Goal: Transaction & Acquisition: Book appointment/travel/reservation

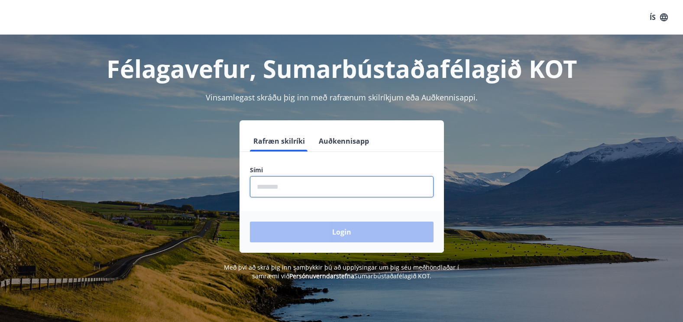
click at [285, 187] on input "phone" at bounding box center [342, 186] width 184 height 21
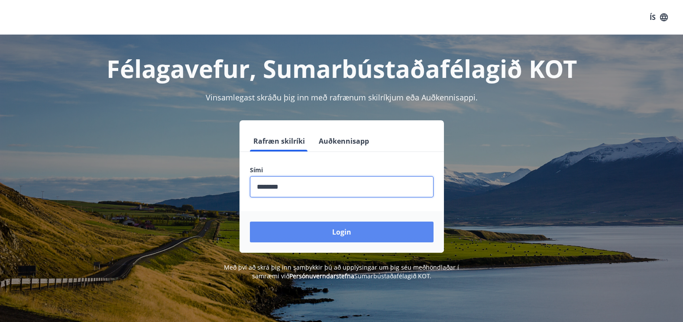
type input "********"
click at [308, 229] on button "Login" at bounding box center [342, 232] width 184 height 21
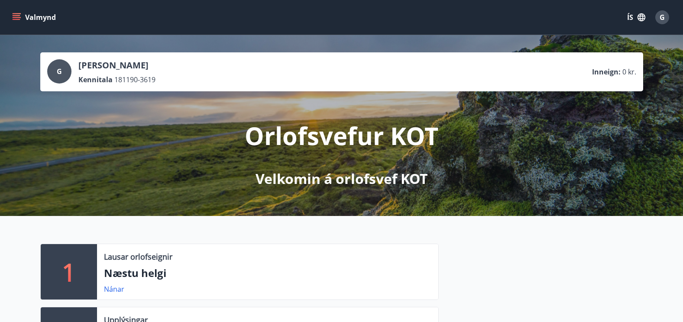
click at [641, 15] on icon "button" at bounding box center [641, 18] width 10 height 10
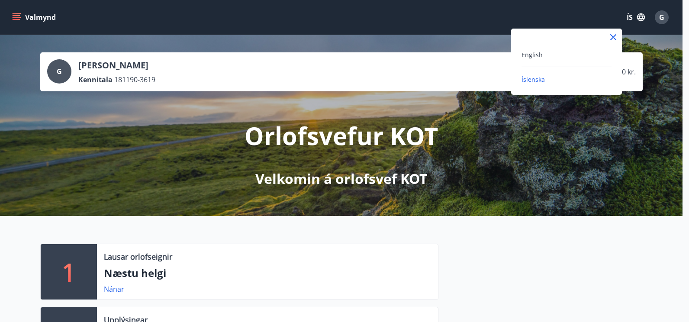
click at [565, 58] on div "English" at bounding box center [567, 54] width 90 height 10
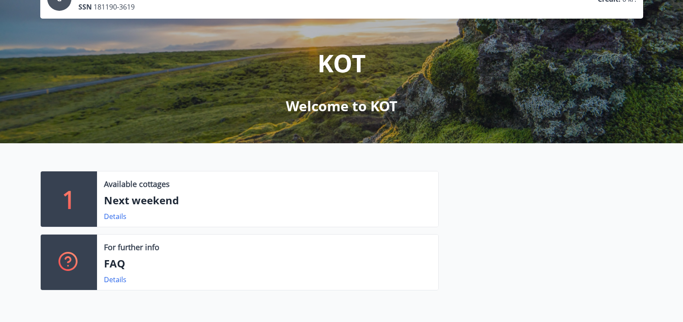
scroll to position [87, 0]
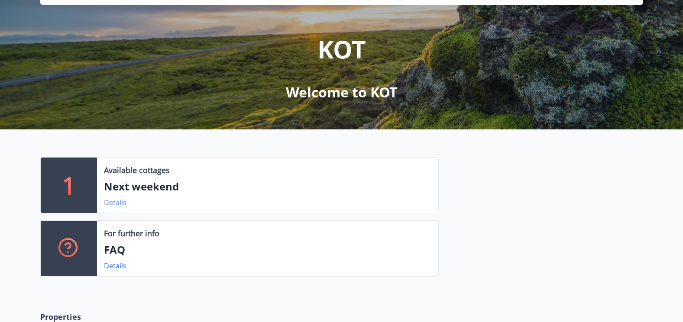
click at [109, 198] on link "Details" at bounding box center [115, 203] width 23 height 10
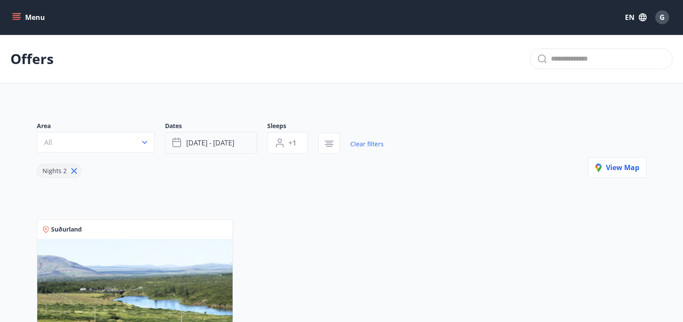
click at [211, 145] on span "[DATE] - [DATE]" at bounding box center [210, 143] width 48 height 10
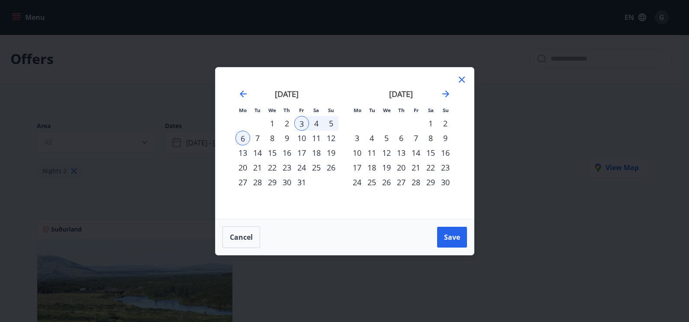
click at [303, 139] on div "10" at bounding box center [301, 138] width 15 height 15
click at [332, 138] on div "12" at bounding box center [331, 138] width 15 height 15
click at [454, 238] on span "Save" at bounding box center [452, 237] width 16 height 10
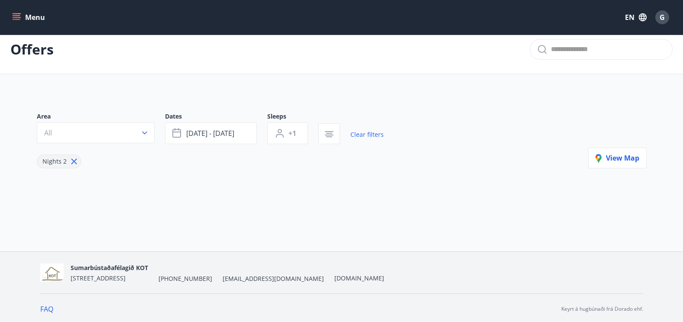
scroll to position [12, 0]
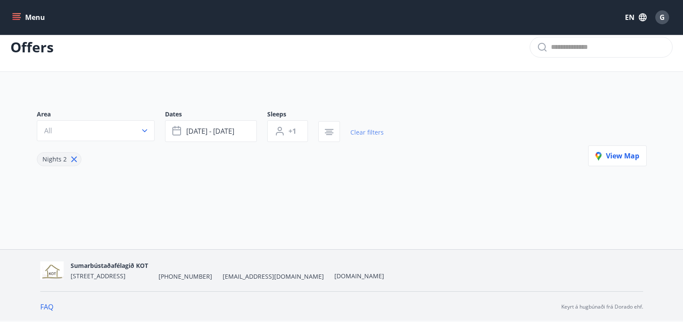
click at [372, 131] on link "Clear filters" at bounding box center [366, 132] width 33 height 19
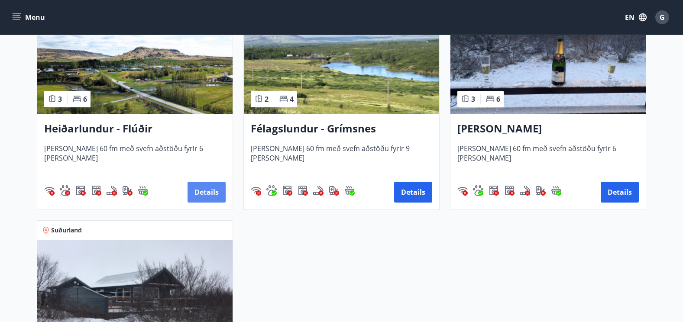
scroll to position [228, 0]
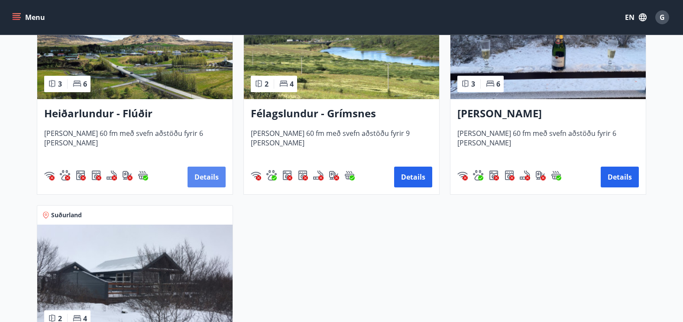
click at [201, 173] on button "Details" at bounding box center [206, 177] width 38 height 21
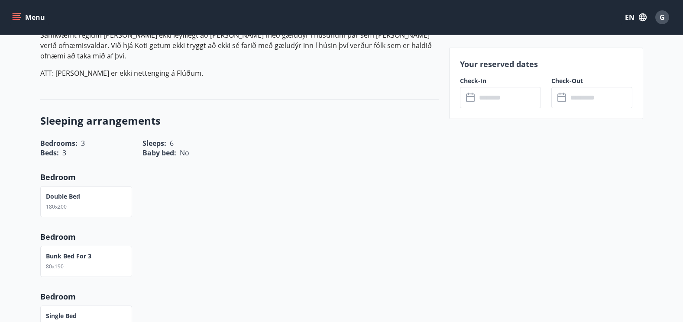
scroll to position [303, 0]
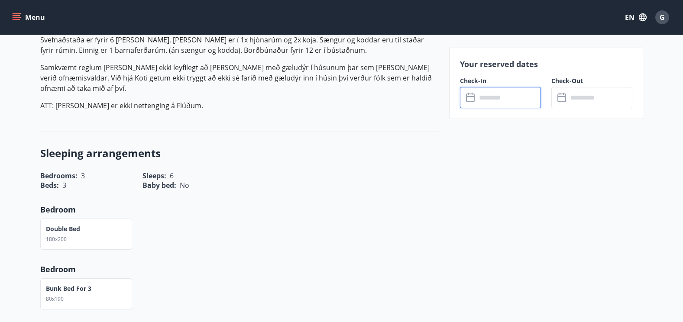
click at [509, 97] on input "text" at bounding box center [508, 97] width 65 height 21
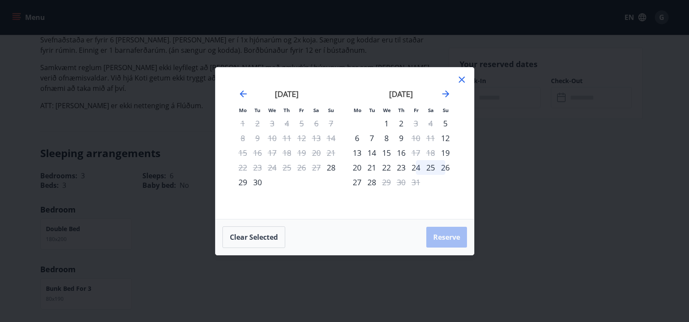
click at [464, 78] on icon at bounding box center [462, 79] width 10 height 10
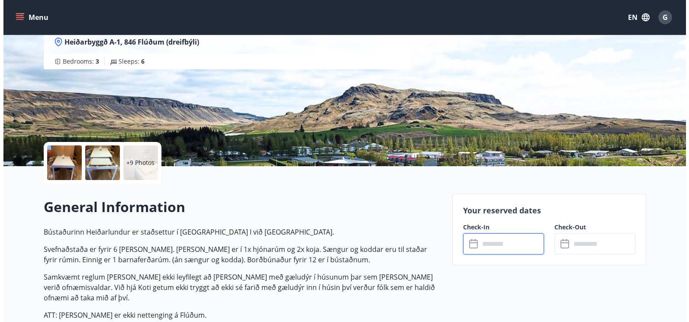
scroll to position [87, 0]
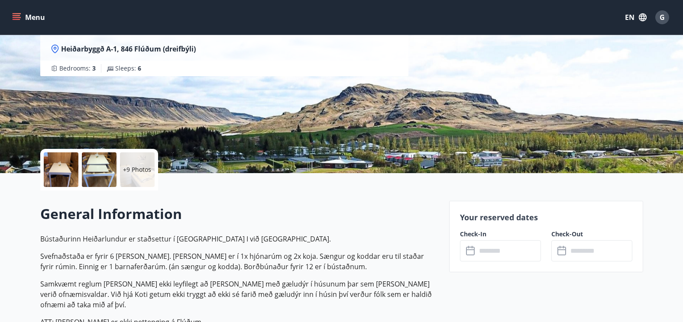
click at [152, 170] on div "+9 Photos" at bounding box center [137, 169] width 35 height 35
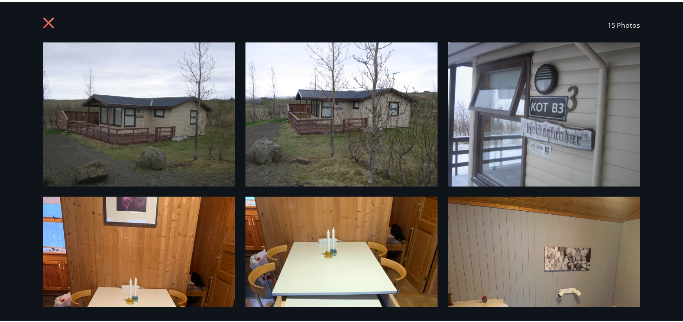
scroll to position [0, 0]
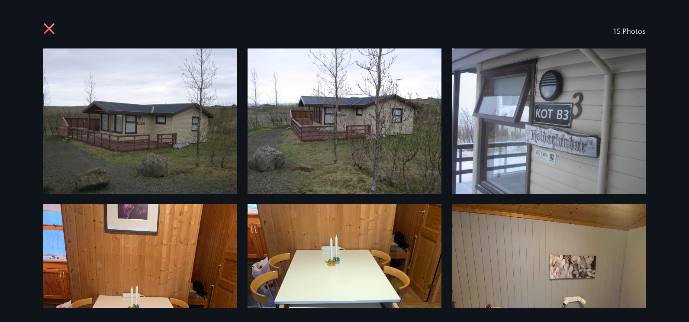
click at [49, 26] on icon at bounding box center [50, 30] width 14 height 14
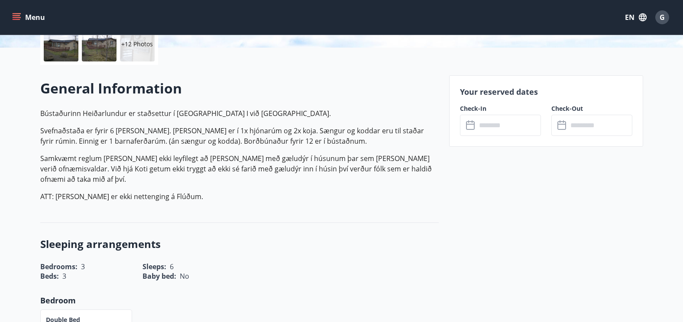
scroll to position [216, 0]
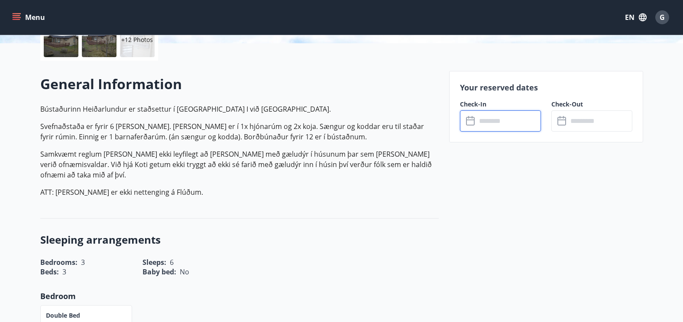
click at [497, 117] on input "text" at bounding box center [508, 120] width 65 height 21
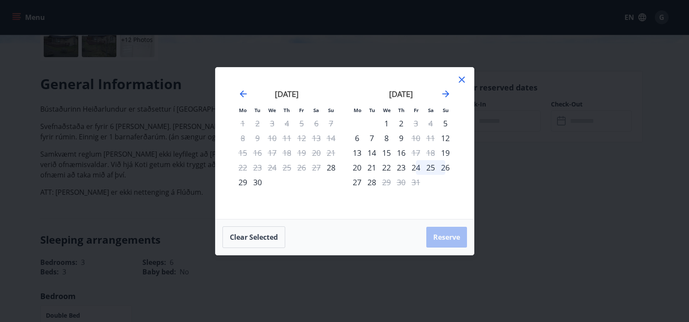
click at [419, 169] on div "24" at bounding box center [416, 167] width 15 height 15
click at [444, 167] on div "26" at bounding box center [445, 167] width 15 height 15
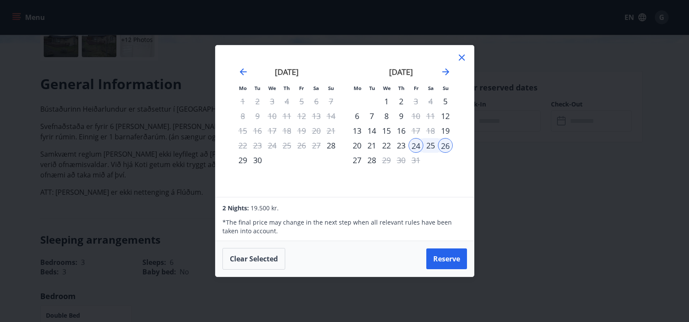
drag, startPoint x: 461, startPoint y: 57, endPoint x: 420, endPoint y: 0, distance: 69.8
click at [461, 57] on icon at bounding box center [462, 57] width 10 height 10
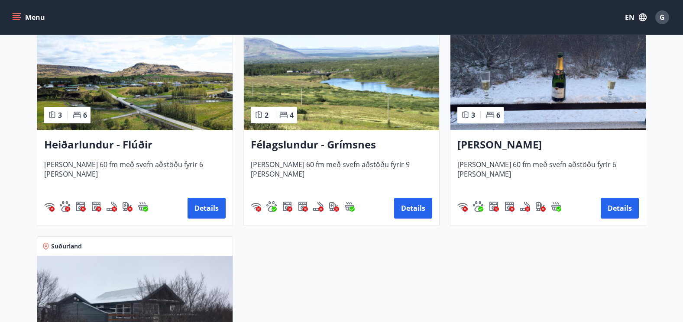
scroll to position [216, 0]
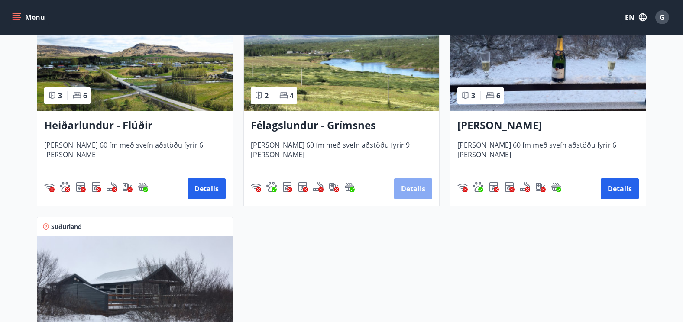
click at [421, 190] on button "Details" at bounding box center [413, 188] width 38 height 21
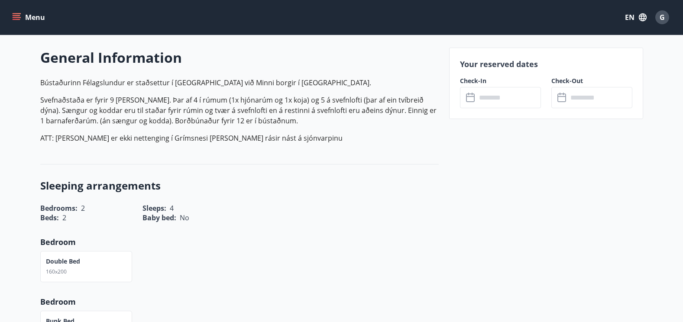
scroll to position [260, 0]
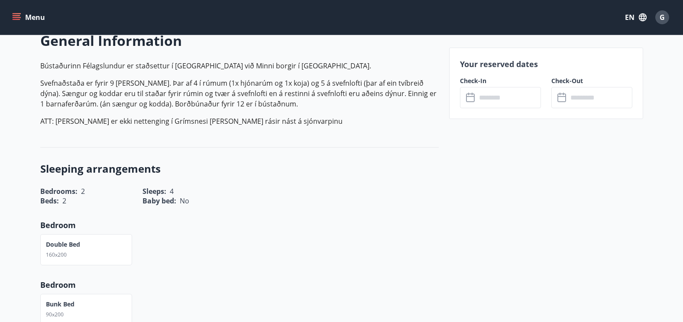
click at [507, 96] on input "text" at bounding box center [508, 97] width 65 height 21
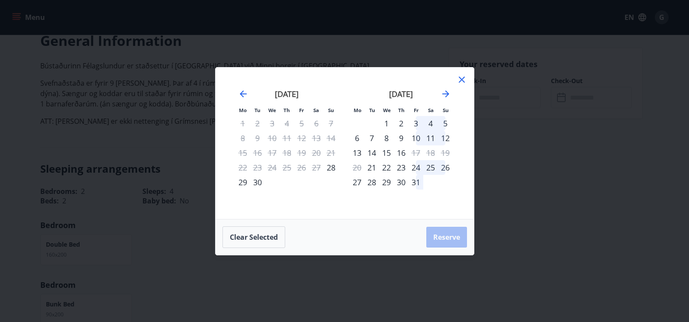
click at [418, 139] on div "10" at bounding box center [416, 138] width 15 height 15
click at [448, 139] on div "12" at bounding box center [445, 138] width 15 height 15
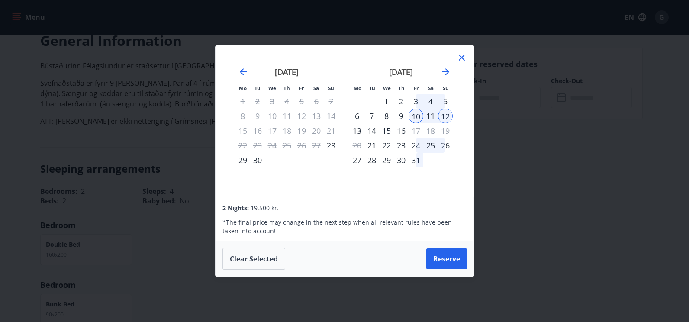
click at [462, 60] on icon at bounding box center [462, 57] width 10 height 10
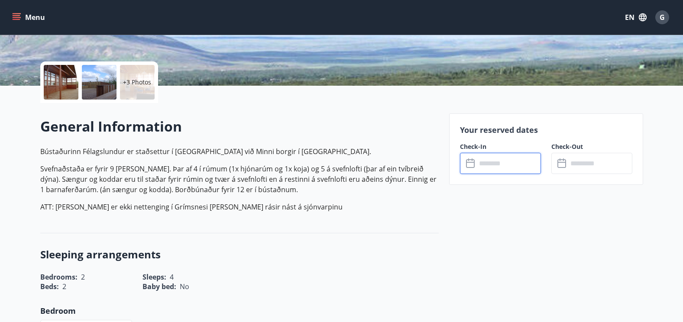
scroll to position [173, 0]
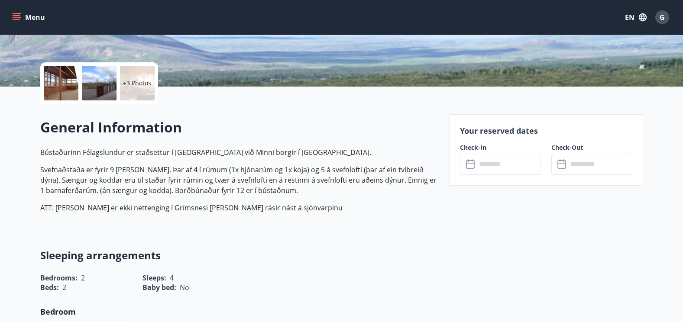
click at [69, 80] on div at bounding box center [61, 83] width 35 height 35
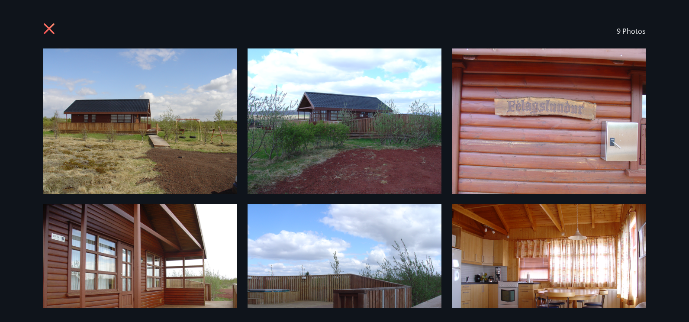
click at [343, 128] on img at bounding box center [345, 120] width 194 height 145
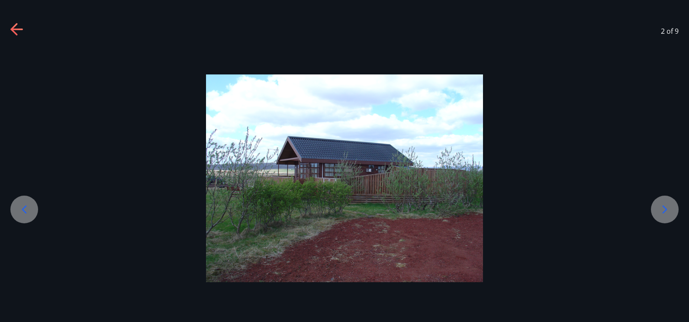
click at [671, 198] on div at bounding box center [665, 210] width 28 height 28
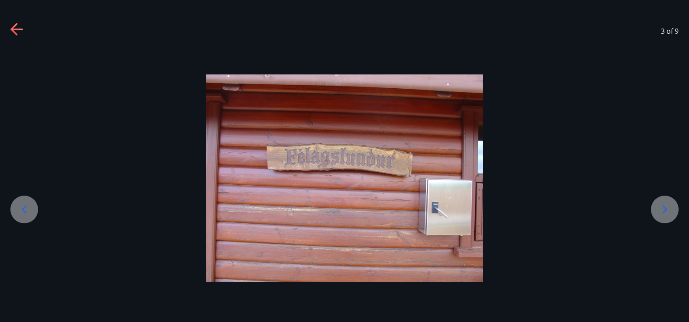
click at [667, 205] on icon at bounding box center [665, 210] width 14 height 14
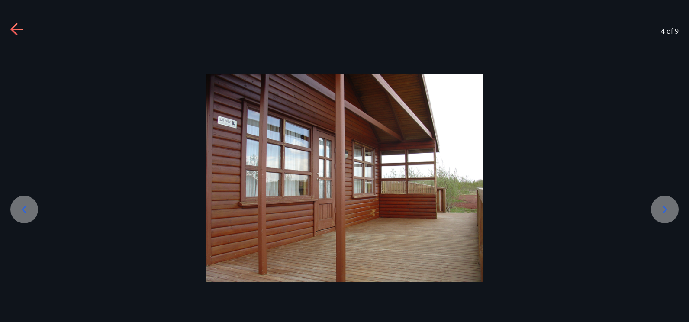
click at [667, 205] on icon at bounding box center [665, 210] width 14 height 14
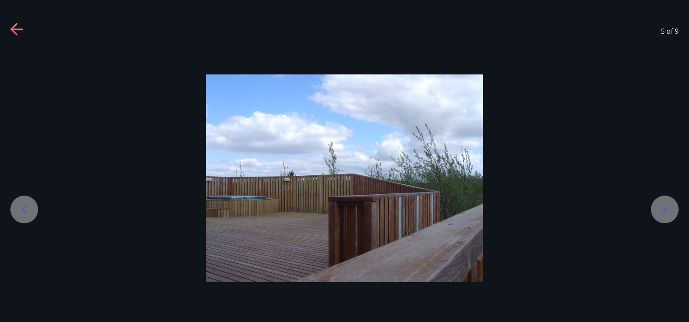
click at [667, 205] on icon at bounding box center [665, 210] width 14 height 14
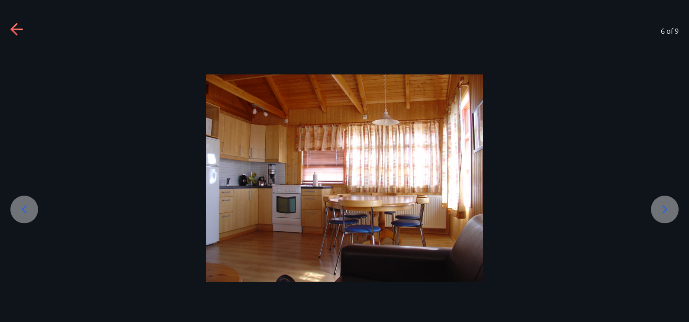
click at [661, 200] on div at bounding box center [665, 210] width 28 height 28
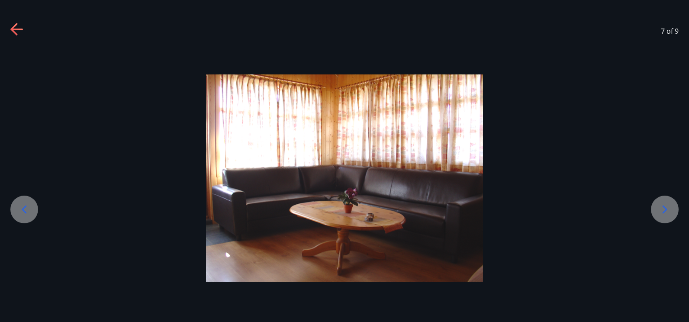
click at [661, 200] on div at bounding box center [665, 210] width 28 height 28
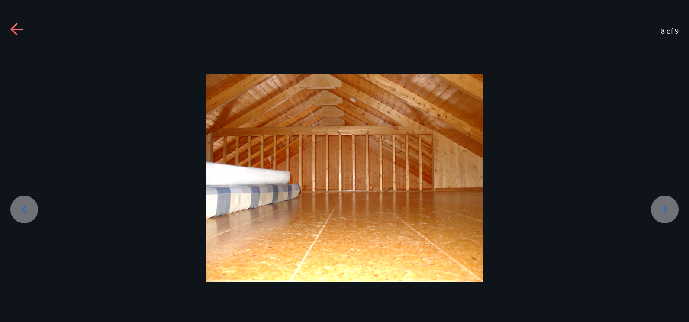
click at [661, 200] on div at bounding box center [665, 210] width 28 height 28
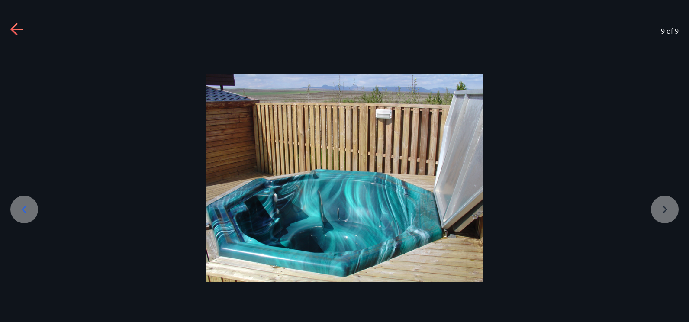
click at [661, 200] on div at bounding box center [344, 178] width 689 height 208
click at [675, 208] on div at bounding box center [344, 178] width 689 height 208
click at [671, 206] on div at bounding box center [344, 178] width 689 height 208
click at [12, 29] on icon at bounding box center [13, 29] width 7 height 12
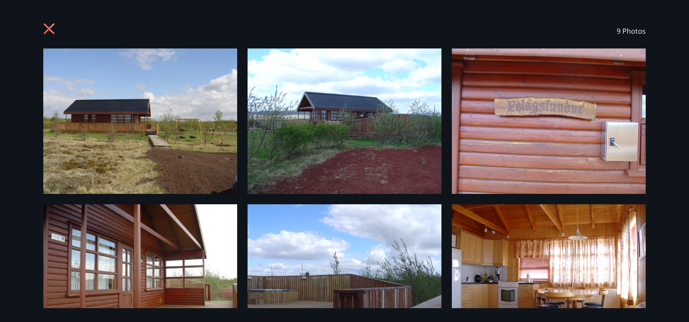
click at [50, 30] on icon at bounding box center [49, 28] width 11 height 11
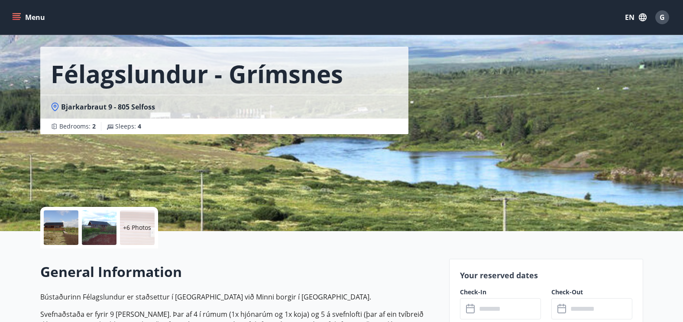
scroll to position [0, 0]
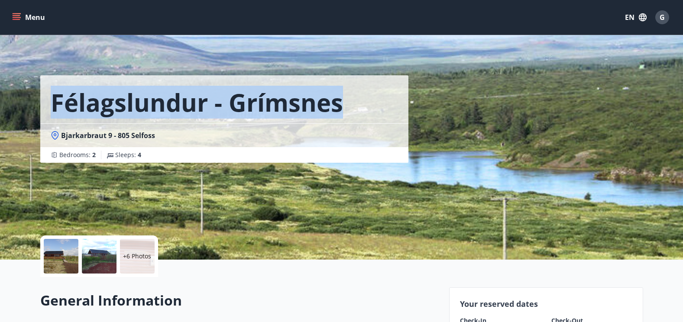
drag, startPoint x: 48, startPoint y: 99, endPoint x: 345, endPoint y: 115, distance: 297.0
click at [345, 115] on div "Félagslundur - Grímsnes" at bounding box center [224, 99] width 368 height 48
copy h1 "Félagslundur - Grímsnes"
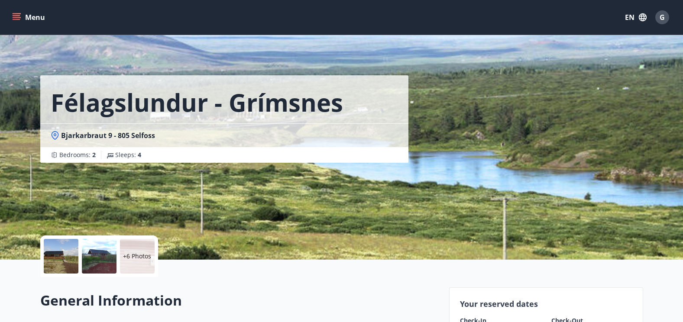
click at [330, 274] on div "+6 Photos" at bounding box center [239, 256] width 398 height 42
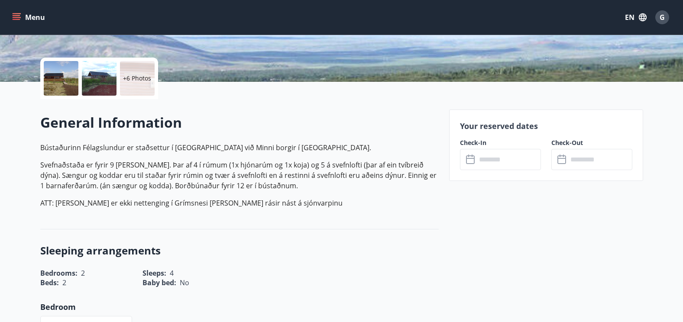
scroll to position [173, 0]
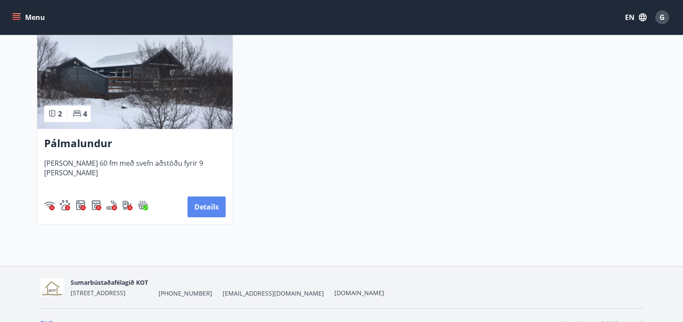
click at [204, 210] on button "Details" at bounding box center [206, 207] width 38 height 21
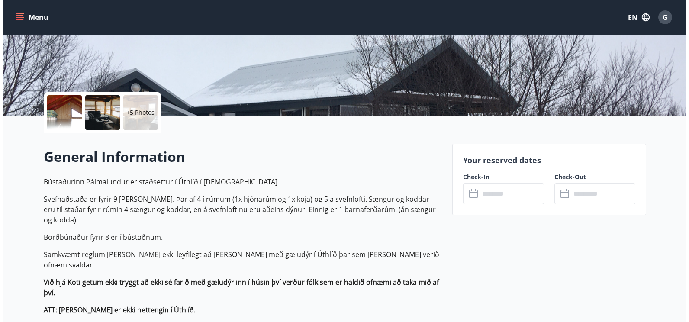
scroll to position [130, 0]
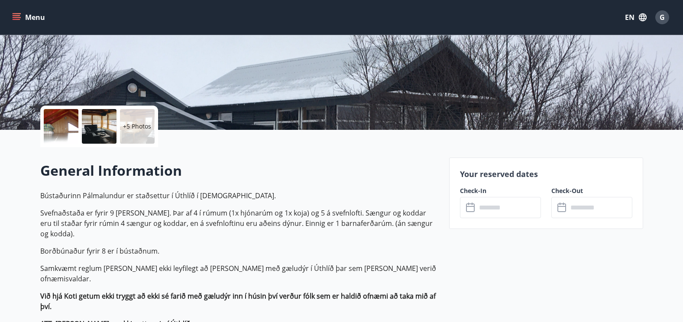
click at [97, 124] on div at bounding box center [99, 126] width 35 height 35
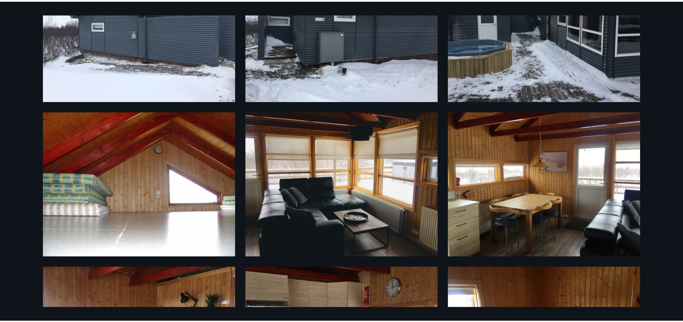
scroll to position [0, 0]
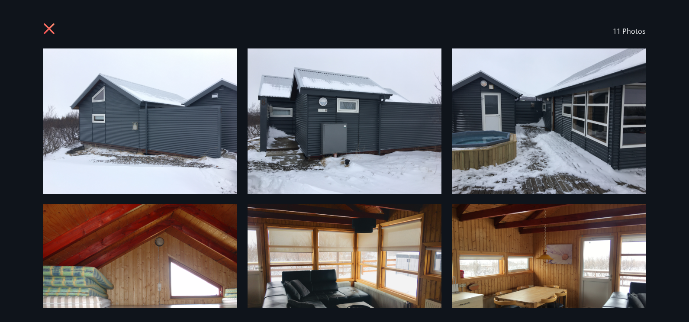
click at [51, 27] on icon at bounding box center [49, 28] width 11 height 11
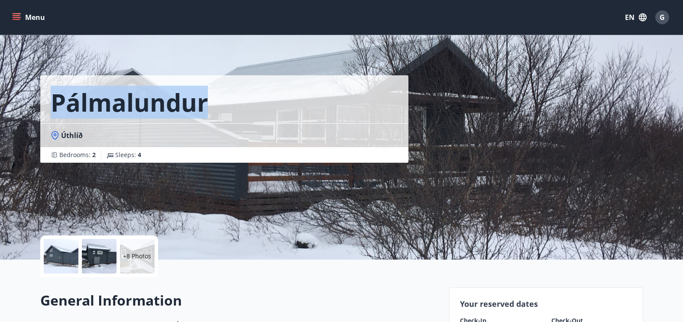
drag, startPoint x: 219, startPoint y: 103, endPoint x: 20, endPoint y: 98, distance: 198.8
click at [20, 98] on div "Pálmalundur Úthlíð Bedrooms : 2 Sleeps : 4" at bounding box center [341, 130] width 683 height 260
copy h1 "Pálmalundur"
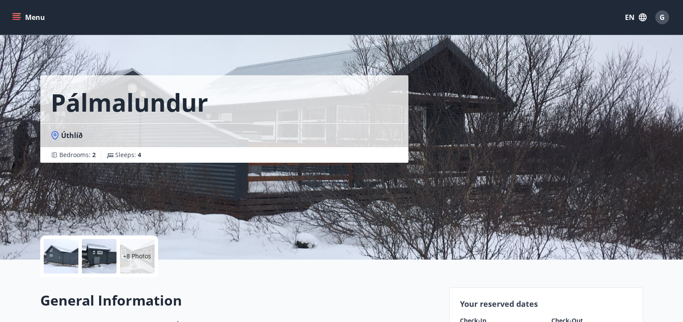
click at [323, 103] on div "Pálmalundur" at bounding box center [224, 99] width 368 height 48
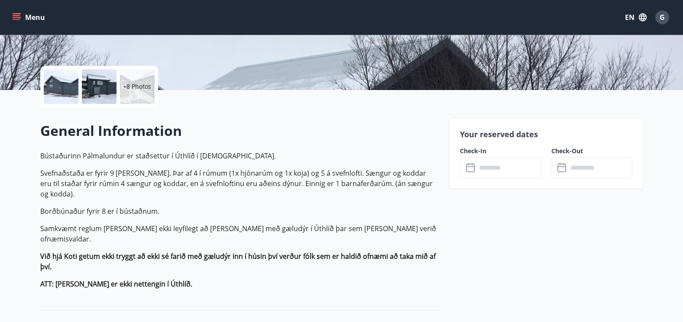
scroll to position [173, 0]
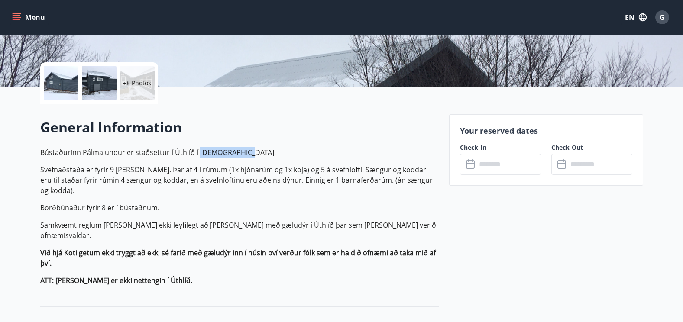
drag, startPoint x: 247, startPoint y: 152, endPoint x: 196, endPoint y: 150, distance: 51.6
click at [196, 150] on p "Bústaðurinn Pálmalundur er staðsettur í Úthlíð í [DEMOGRAPHIC_DATA]." at bounding box center [239, 152] width 398 height 10
copy p "[DEMOGRAPHIC_DATA]"
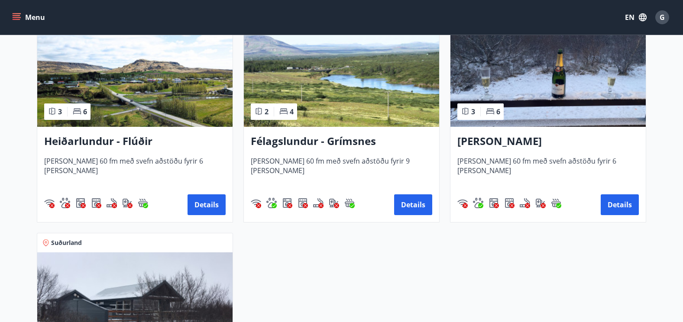
scroll to position [203, 0]
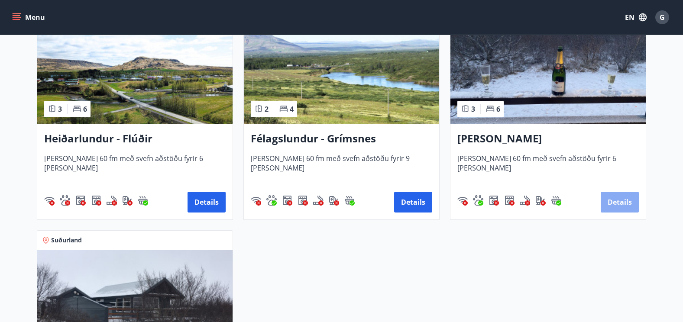
click at [620, 200] on button "Details" at bounding box center [619, 202] width 38 height 21
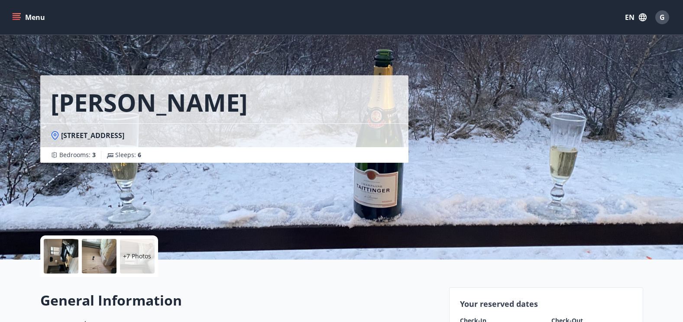
drag, startPoint x: 151, startPoint y: 133, endPoint x: 62, endPoint y: 135, distance: 88.8
click at [62, 135] on div "[STREET_ADDRESS]" at bounding box center [224, 136] width 347 height 10
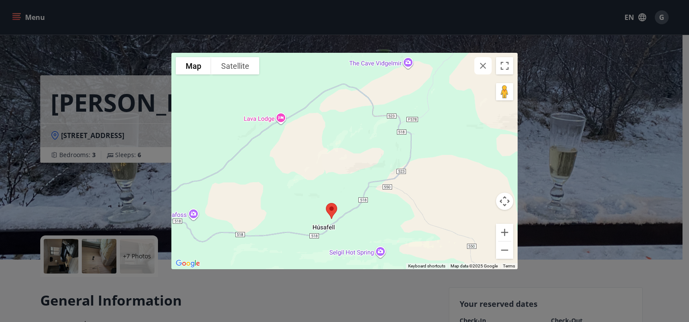
drag, startPoint x: 404, startPoint y: 106, endPoint x: 404, endPoint y: 155, distance: 48.9
click at [392, 163] on div at bounding box center [344, 161] width 346 height 216
click at [589, 268] on div "To navigate the map with touch gestures double-tap and hold your finger on the …" at bounding box center [344, 161] width 689 height 322
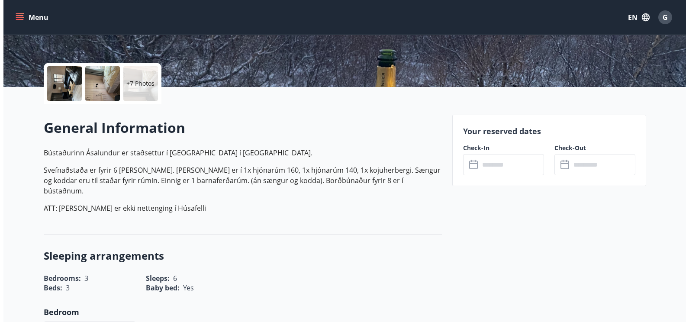
scroll to position [173, 0]
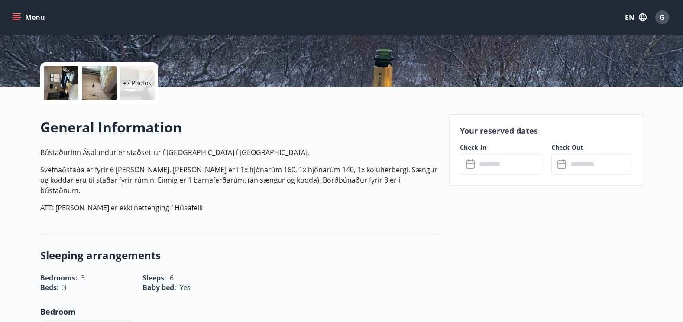
click at [65, 84] on div at bounding box center [61, 83] width 35 height 35
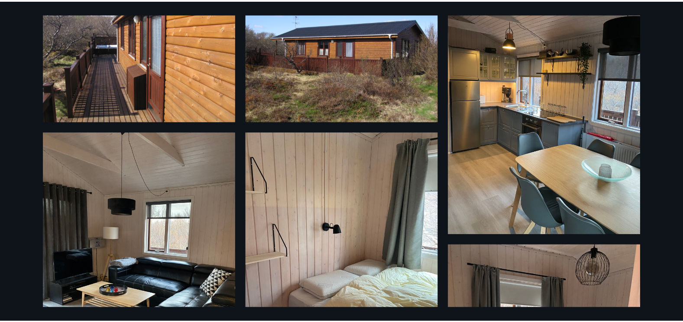
scroll to position [0, 0]
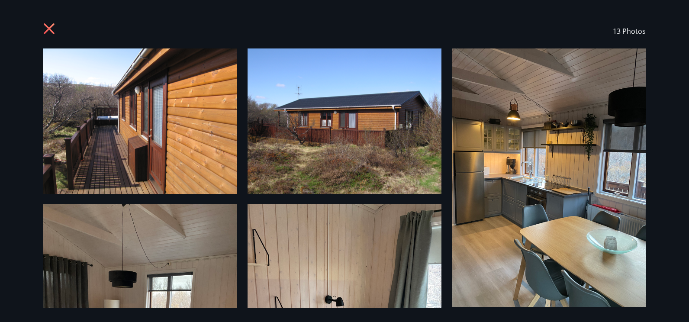
click at [44, 34] on icon at bounding box center [50, 30] width 14 height 14
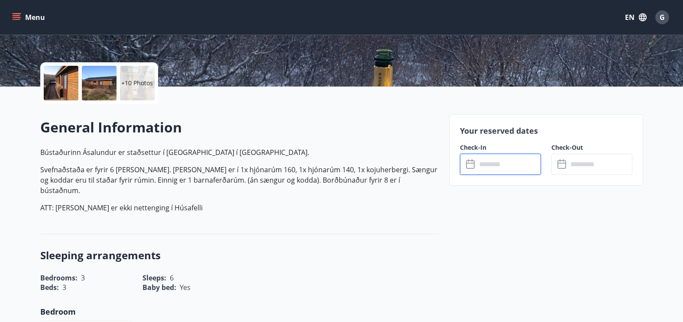
click at [485, 166] on input "text" at bounding box center [508, 164] width 65 height 21
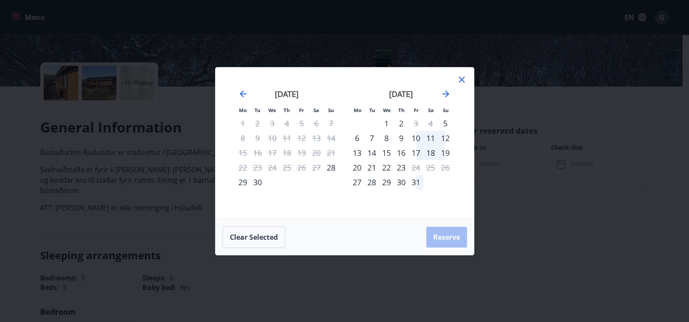
click at [536, 220] on div "Mo Tu We Th Fr Sa Su Mo Tu We Th Fr Sa Su [DATE] 1 2 3 4 5 6 7 8 9 10 11 12 13 …" at bounding box center [344, 161] width 689 height 322
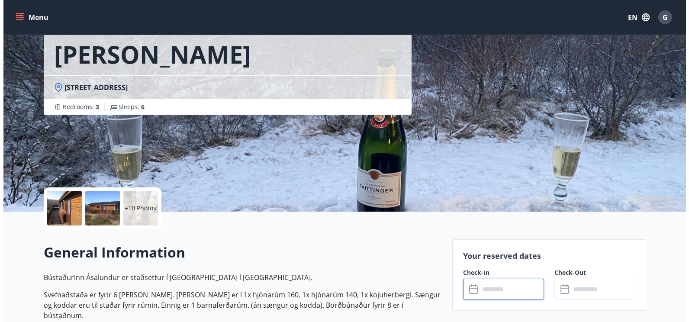
scroll to position [43, 0]
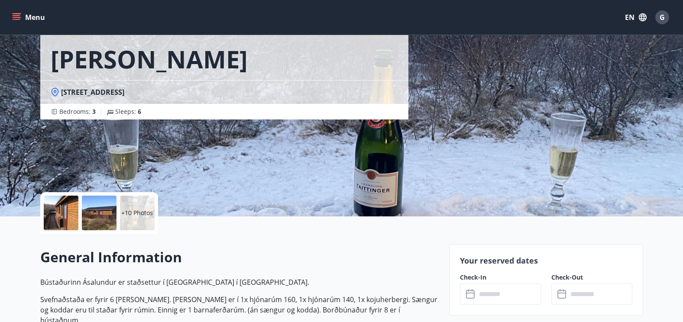
click at [67, 212] on div at bounding box center [61, 213] width 35 height 35
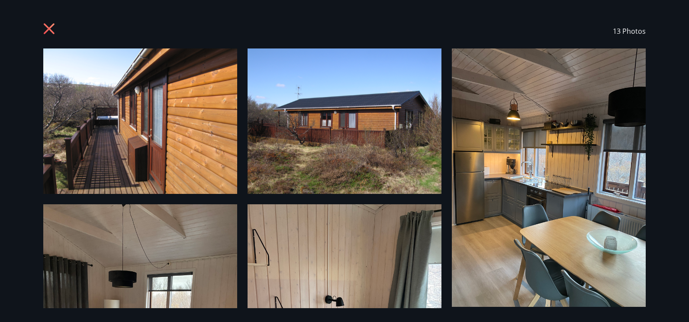
click at [155, 108] on img at bounding box center [140, 120] width 194 height 145
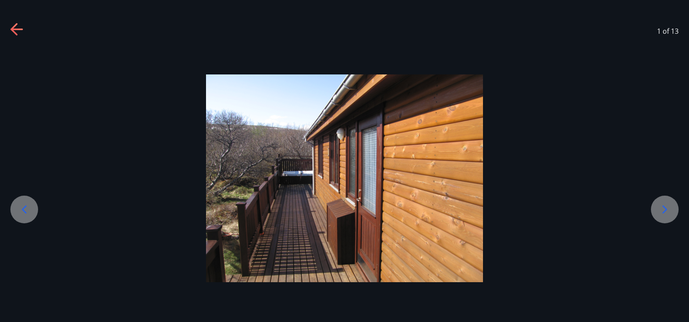
click at [654, 206] on div at bounding box center [665, 210] width 28 height 28
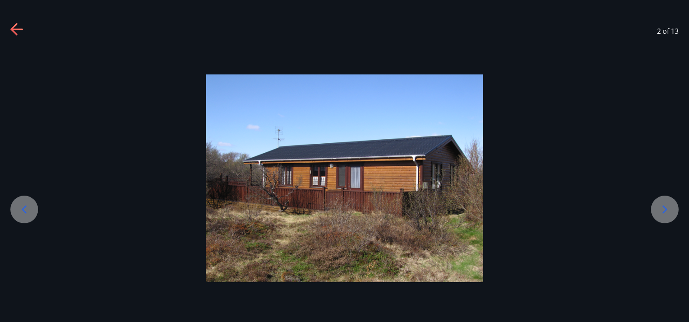
click at [666, 205] on icon at bounding box center [665, 210] width 14 height 14
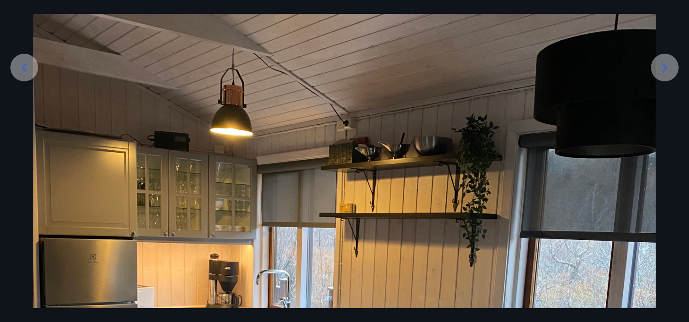
scroll to position [87, 0]
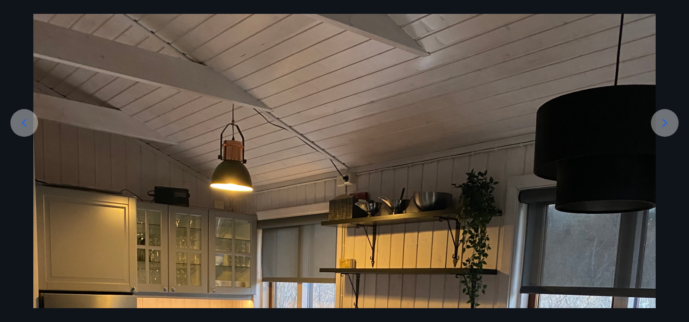
click at [671, 126] on icon at bounding box center [665, 123] width 14 height 14
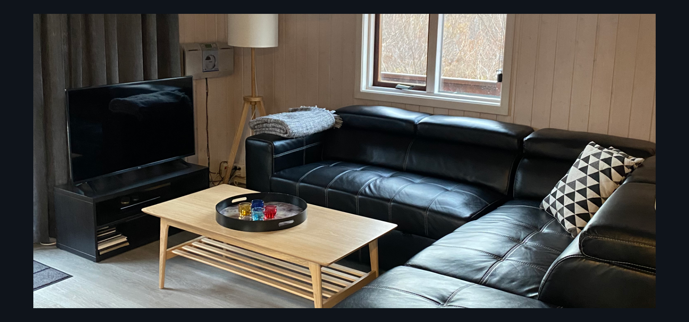
scroll to position [303, 0]
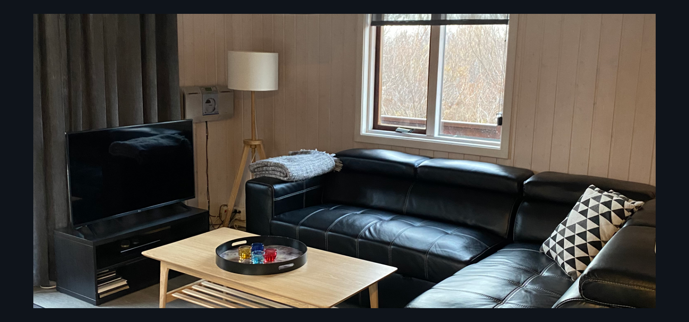
drag, startPoint x: 509, startPoint y: 171, endPoint x: 514, endPoint y: 171, distance: 4.8
click at [510, 171] on img at bounding box center [344, 160] width 622 height 830
click at [637, 112] on img at bounding box center [344, 160] width 622 height 830
click at [667, 177] on div at bounding box center [344, 160] width 689 height 830
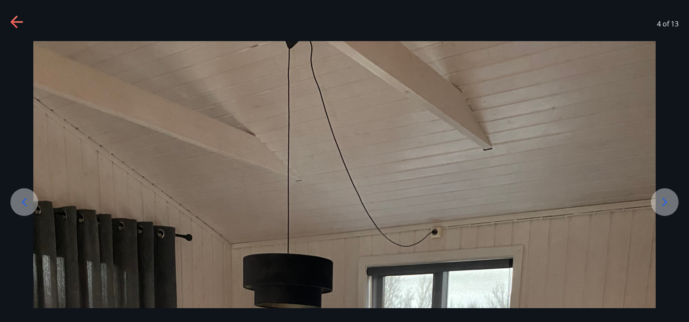
scroll to position [0, 0]
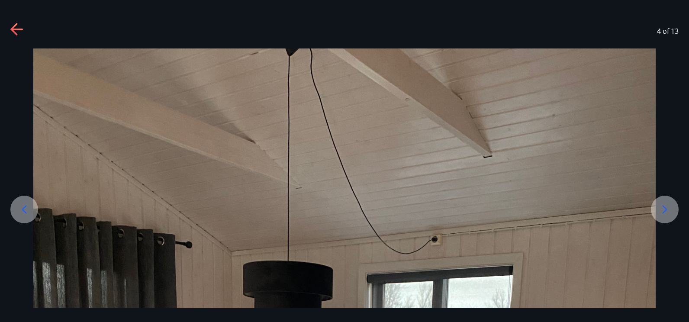
click at [663, 216] on icon at bounding box center [665, 210] width 14 height 14
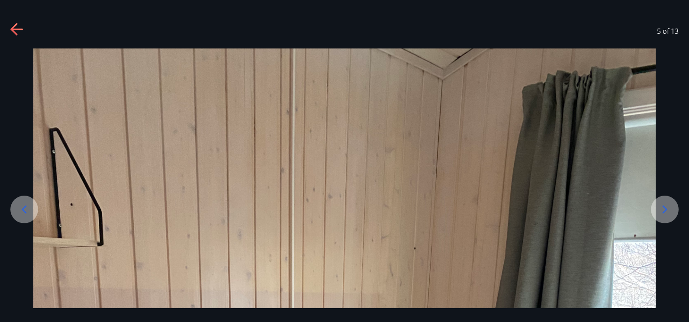
click at [10, 22] on div "5 of 13" at bounding box center [344, 31] width 689 height 35
click at [18, 25] on icon at bounding box center [17, 30] width 14 height 14
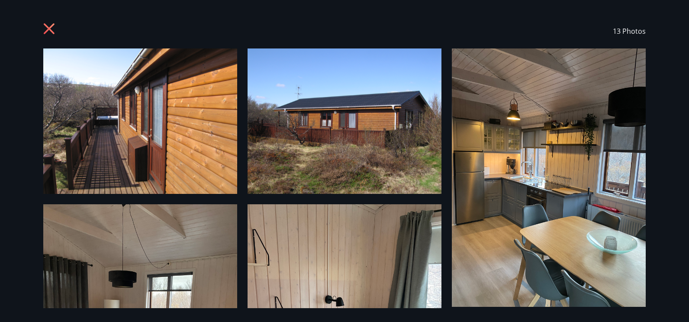
click at [50, 24] on icon at bounding box center [50, 30] width 14 height 14
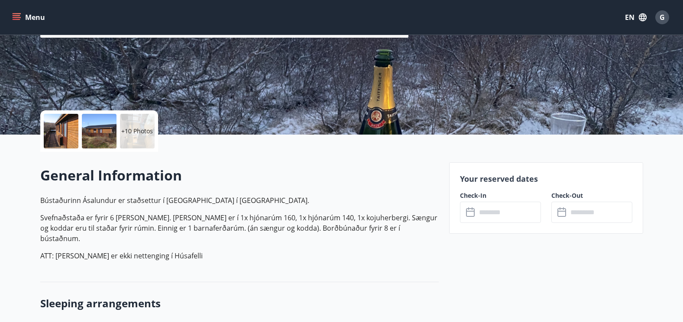
scroll to position [130, 0]
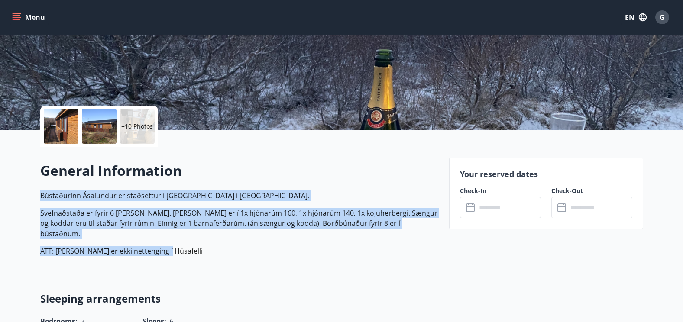
drag, startPoint x: 36, startPoint y: 192, endPoint x: 184, endPoint y: 238, distance: 154.6
copy p "Bústaðurinn Ásalundur er staðsettur í [GEOGRAPHIC_DATA] í [GEOGRAPHIC_DATA]. Sv…"
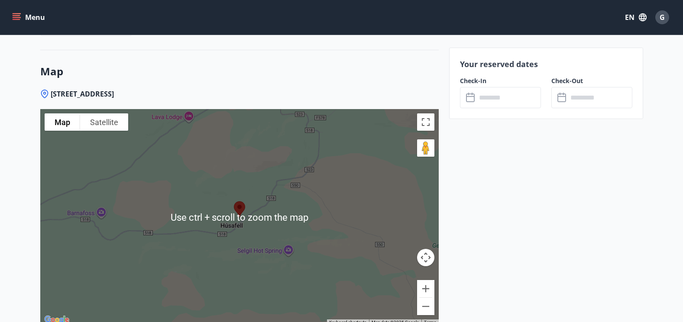
scroll to position [1212, 0]
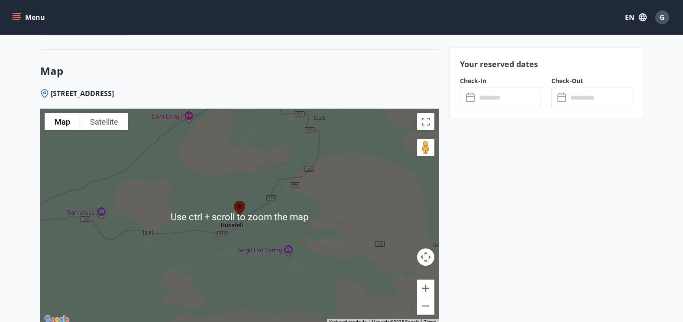
scroll to position [1126, 0]
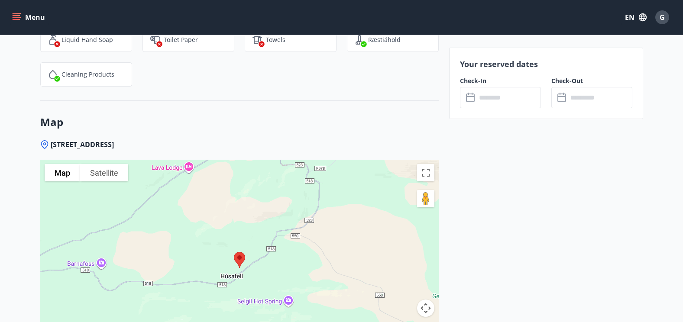
drag, startPoint x: 133, startPoint y: 132, endPoint x: 42, endPoint y: 135, distance: 91.4
click at [42, 140] on div "[STREET_ADDRESS]" at bounding box center [239, 145] width 398 height 10
drag, startPoint x: 42, startPoint y: 135, endPoint x: 192, endPoint y: 131, distance: 149.9
click at [199, 140] on div "[STREET_ADDRESS]" at bounding box center [239, 145] width 398 height 10
click at [65, 140] on span "[STREET_ADDRESS]" at bounding box center [82, 145] width 63 height 10
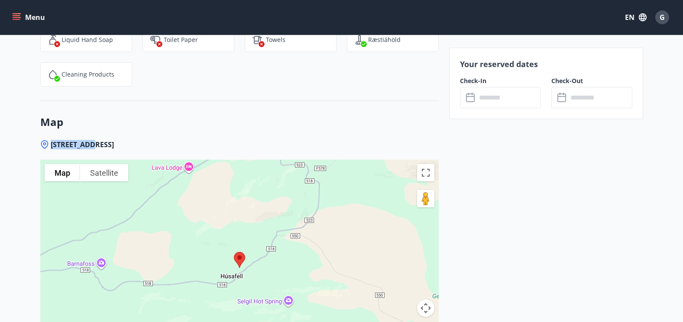
drag, startPoint x: 52, startPoint y: 133, endPoint x: 84, endPoint y: 135, distance: 31.2
click at [84, 140] on span "[STREET_ADDRESS]" at bounding box center [82, 145] width 63 height 10
copy span "Birkiflöt 5"
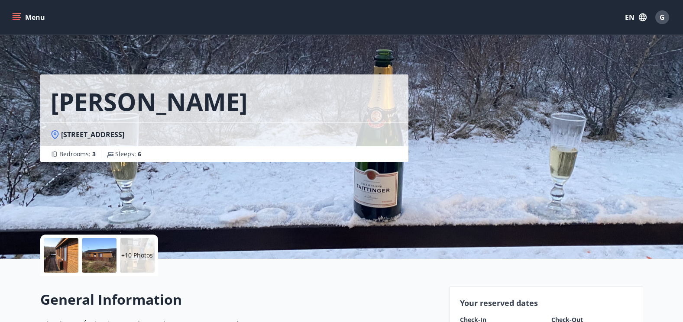
scroll to position [0, 0]
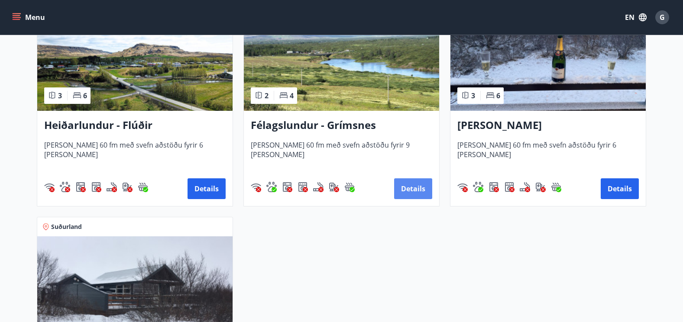
click at [411, 187] on button "Details" at bounding box center [413, 188] width 38 height 21
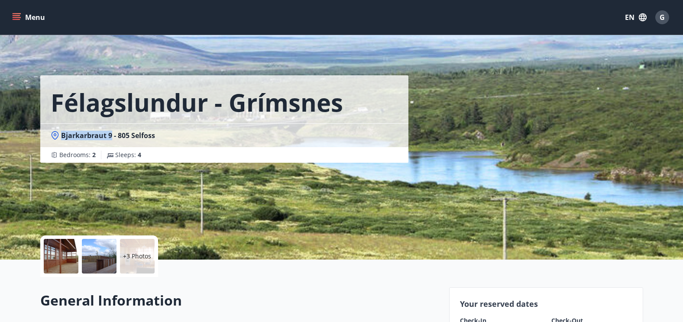
drag, startPoint x: 60, startPoint y: 137, endPoint x: 110, endPoint y: 135, distance: 49.8
click at [110, 135] on div "Bjarkarbraut 9 - 805 Selfoss" at bounding box center [224, 136] width 347 height 10
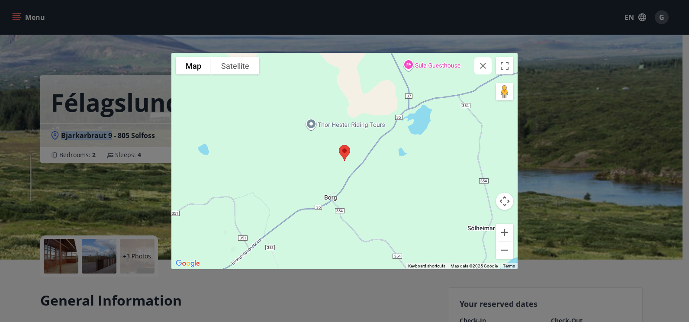
copy span "Bjarkarbraut 9"
click at [188, 262] on img "Open this area in Google Maps (opens a new window)" at bounding box center [188, 263] width 29 height 11
click at [569, 280] on div "To navigate the map with touch gestures double-tap and hold your finger on the …" at bounding box center [344, 161] width 689 height 322
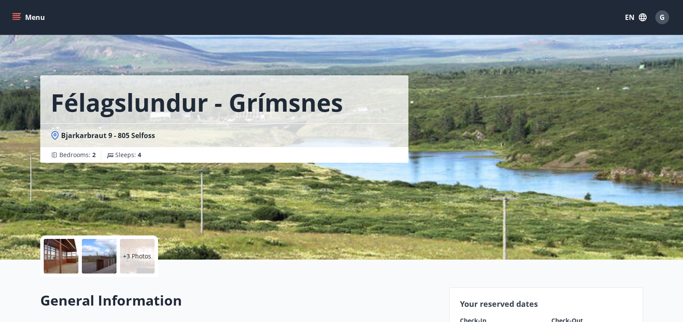
click at [62, 258] on div at bounding box center [61, 256] width 35 height 35
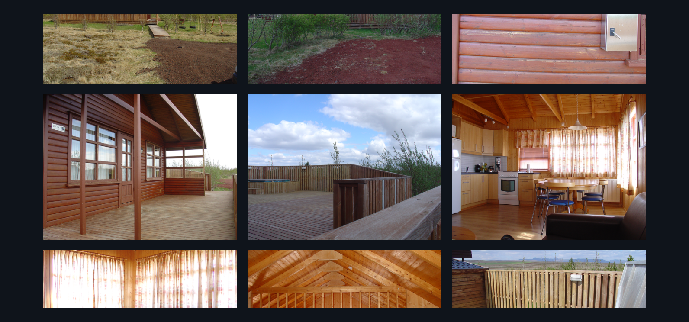
scroll to position [130, 0]
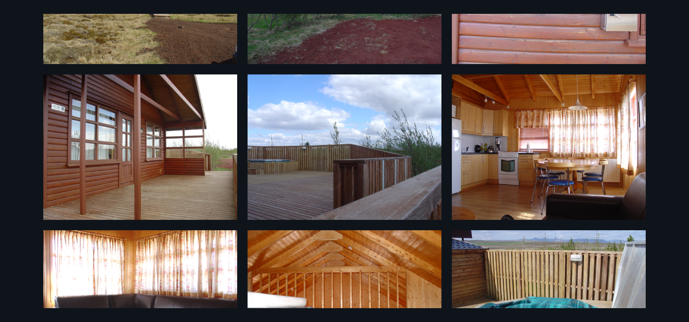
click at [373, 158] on img at bounding box center [345, 146] width 194 height 145
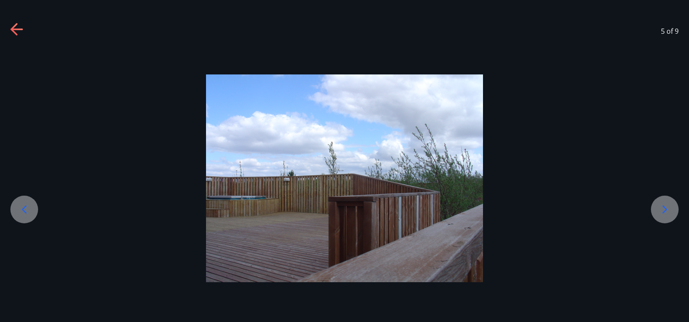
click at [672, 216] on div at bounding box center [665, 210] width 28 height 28
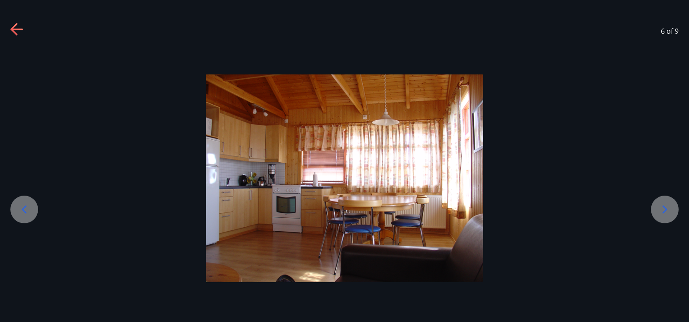
click at [666, 215] on icon at bounding box center [665, 210] width 14 height 14
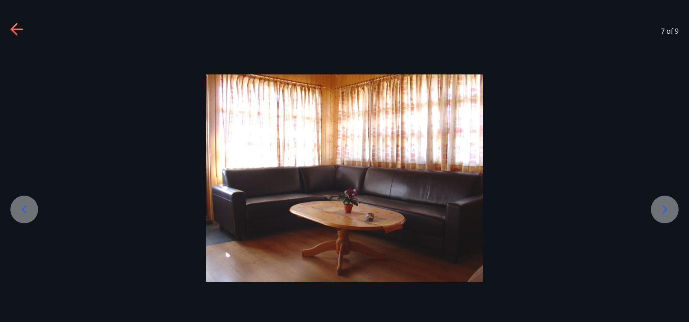
click at [665, 215] on icon at bounding box center [665, 210] width 14 height 14
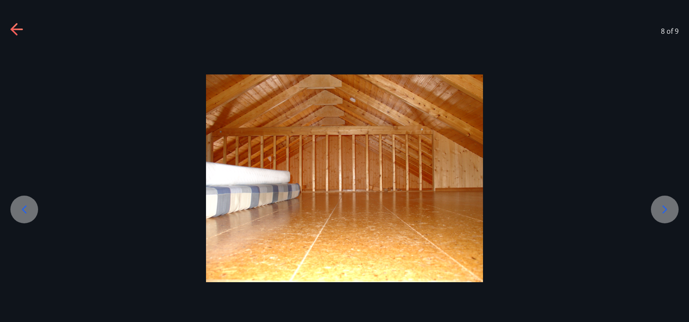
click at [661, 214] on icon at bounding box center [665, 210] width 14 height 14
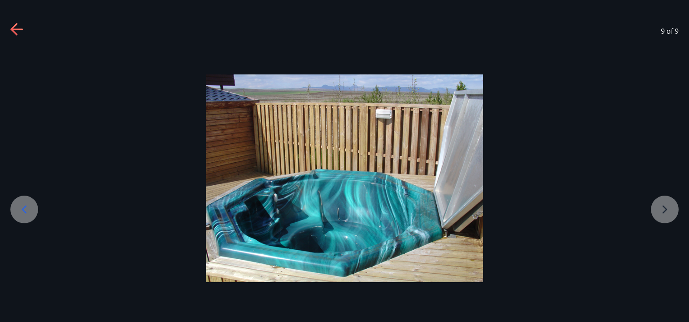
click at [660, 214] on div at bounding box center [344, 178] width 689 height 208
click at [663, 206] on div at bounding box center [344, 178] width 689 height 208
click at [19, 202] on div at bounding box center [24, 210] width 28 height 28
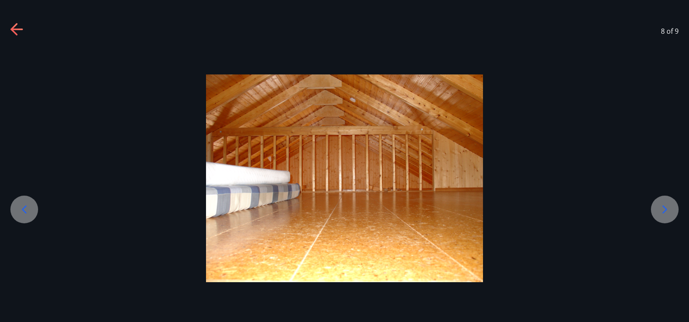
click at [19, 202] on div at bounding box center [24, 210] width 28 height 28
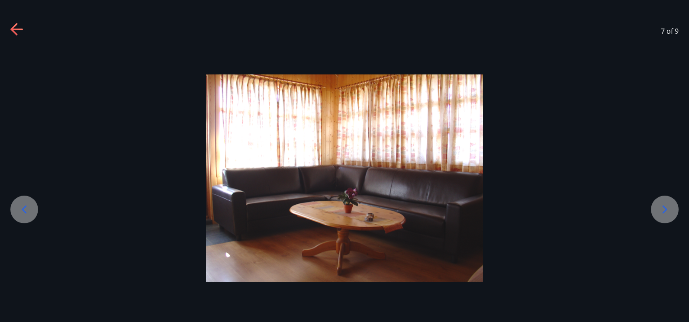
click at [19, 202] on div at bounding box center [24, 210] width 28 height 28
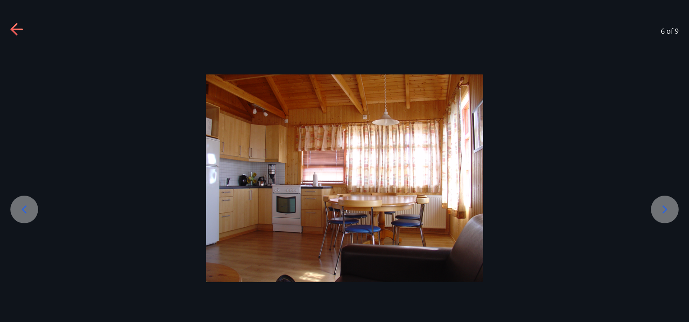
click at [17, 201] on div at bounding box center [24, 210] width 28 height 28
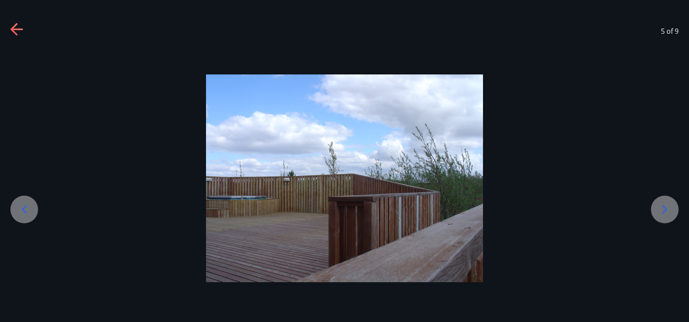
click at [17, 201] on div at bounding box center [24, 210] width 28 height 28
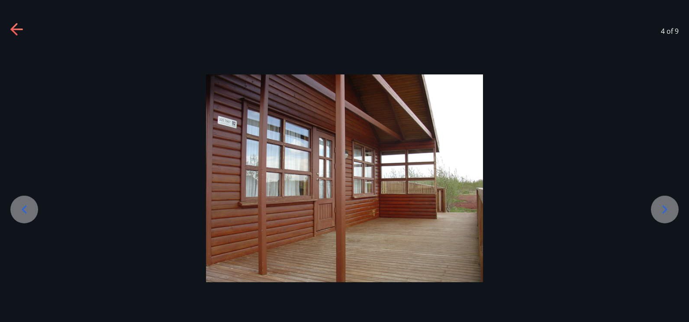
click at [17, 201] on div at bounding box center [24, 210] width 28 height 28
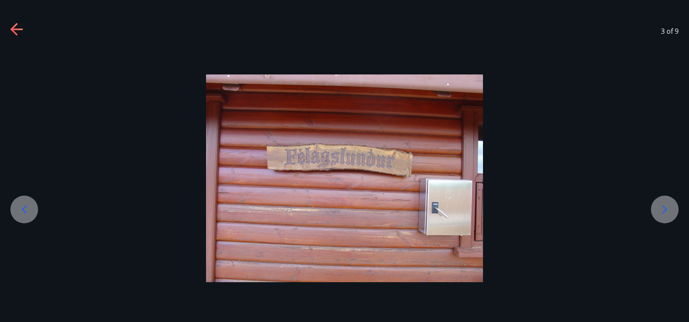
click at [17, 201] on div at bounding box center [24, 210] width 28 height 28
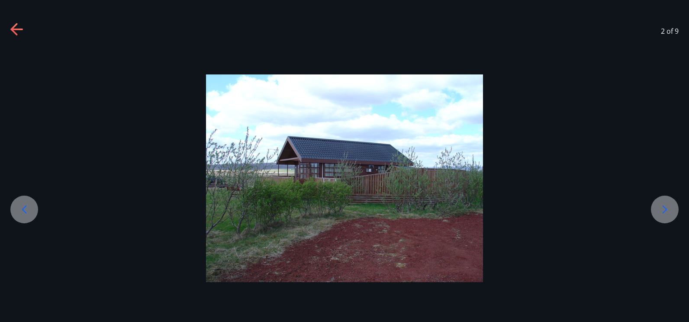
click at [17, 201] on div at bounding box center [24, 210] width 28 height 28
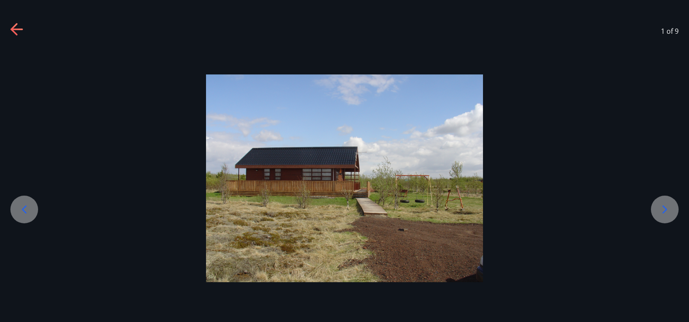
click at [17, 201] on div at bounding box center [24, 210] width 28 height 28
click at [19, 23] on icon at bounding box center [17, 30] width 14 height 14
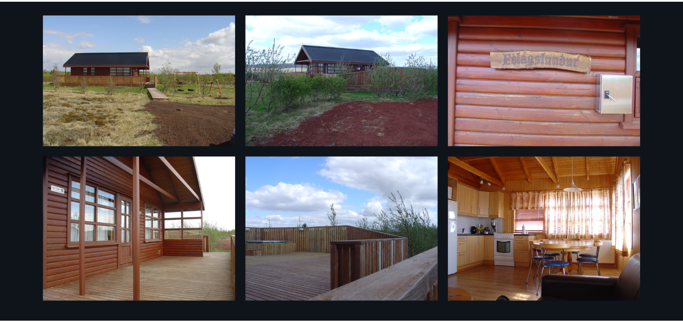
scroll to position [0, 0]
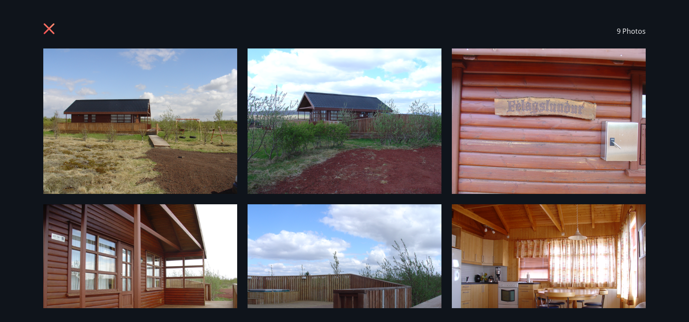
click at [49, 27] on icon at bounding box center [50, 30] width 14 height 14
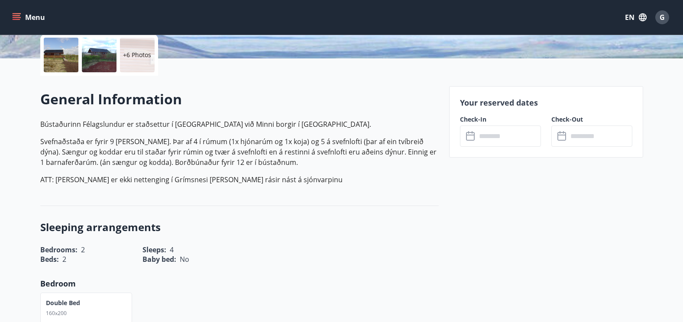
scroll to position [216, 0]
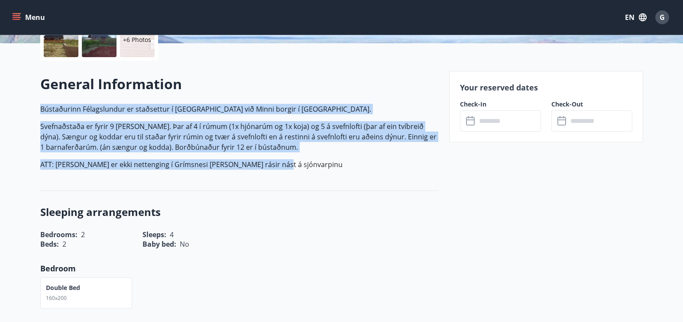
drag, startPoint x: 38, startPoint y: 110, endPoint x: 280, endPoint y: 156, distance: 246.4
drag, startPoint x: 280, startPoint y: 156, endPoint x: 354, endPoint y: 171, distance: 76.1
click at [353, 172] on div "General Information [PERSON_NAME] er staðsettur í [GEOGRAPHIC_DATA] við Minni b…" at bounding box center [239, 125] width 398 height 102
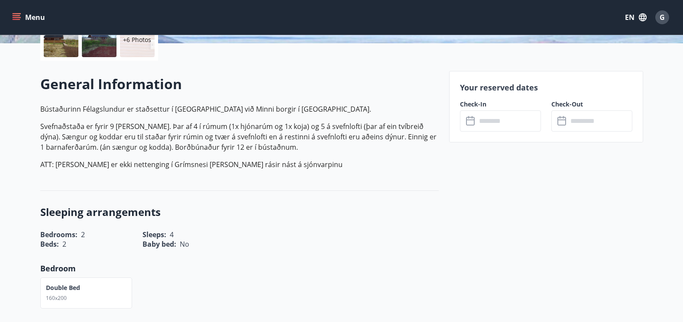
scroll to position [173, 0]
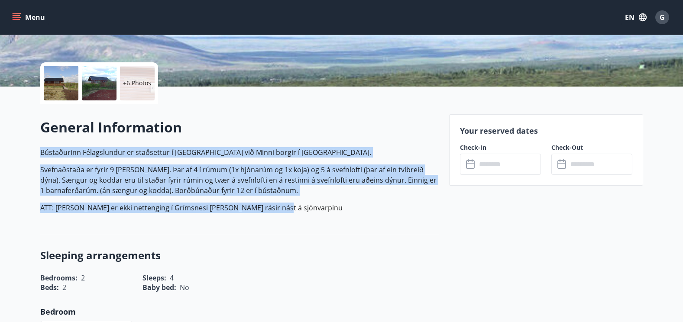
drag, startPoint x: 40, startPoint y: 149, endPoint x: 274, endPoint y: 207, distance: 240.7
click at [274, 207] on p "Bústaðurinn Félagslundur er staðsettur í [GEOGRAPHIC_DATA] við Minni borgir í […" at bounding box center [239, 180] width 398 height 66
click at [358, 213] on div "General Information [PERSON_NAME] er staðsettur í [GEOGRAPHIC_DATA] við Minni b…" at bounding box center [239, 169] width 398 height 102
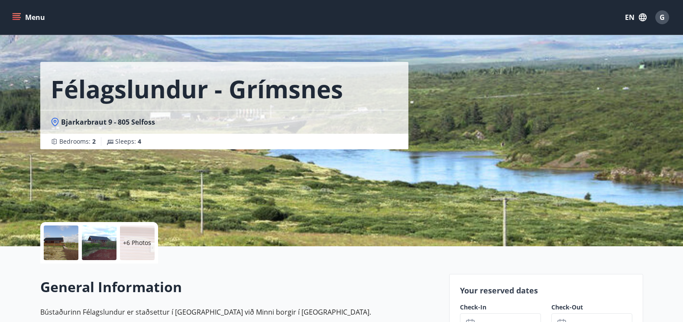
scroll to position [0, 0]
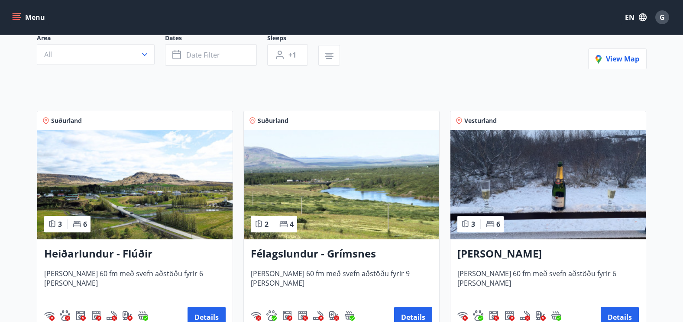
scroll to position [87, 0]
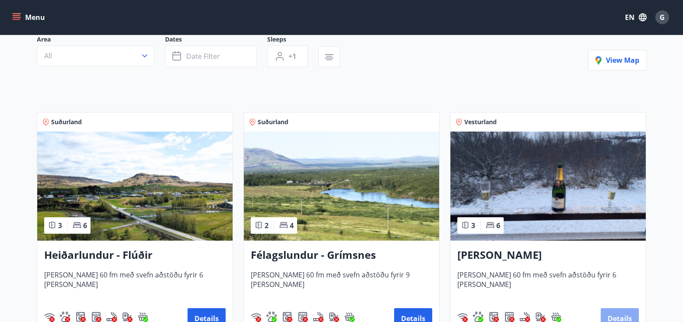
click at [624, 313] on button "Details" at bounding box center [619, 318] width 38 height 21
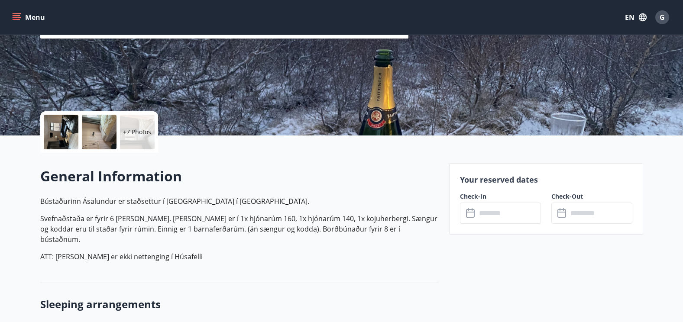
scroll to position [130, 0]
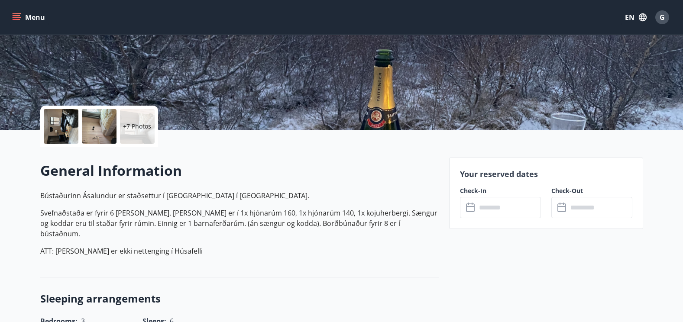
click at [54, 125] on div at bounding box center [61, 126] width 35 height 35
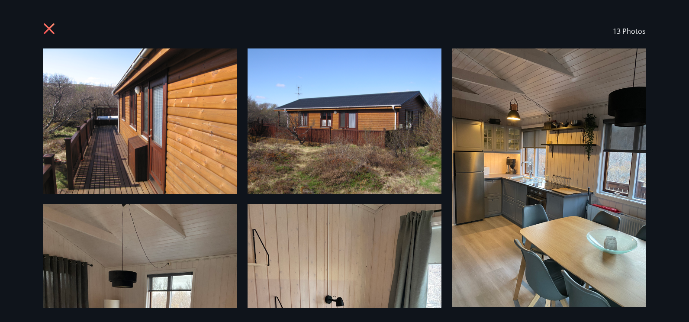
drag, startPoint x: 39, startPoint y: 24, endPoint x: 45, endPoint y: 26, distance: 6.3
click at [42, 25] on div "13 Photos" at bounding box center [344, 31] width 623 height 35
click at [49, 30] on icon at bounding box center [50, 30] width 14 height 14
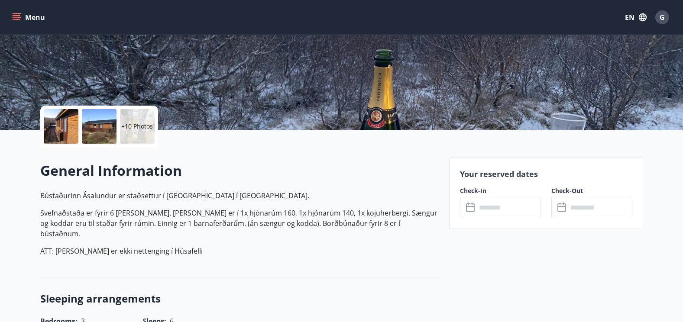
click at [51, 123] on div at bounding box center [61, 126] width 35 height 35
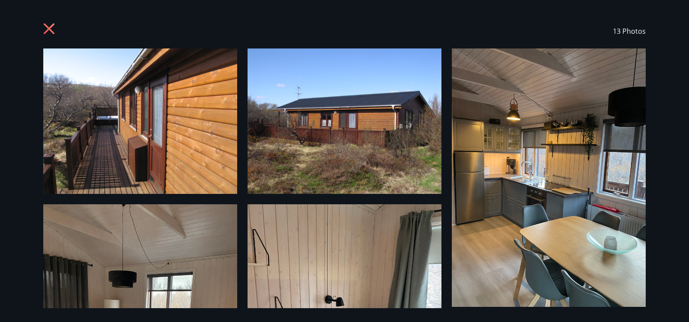
click at [50, 31] on icon at bounding box center [50, 30] width 14 height 14
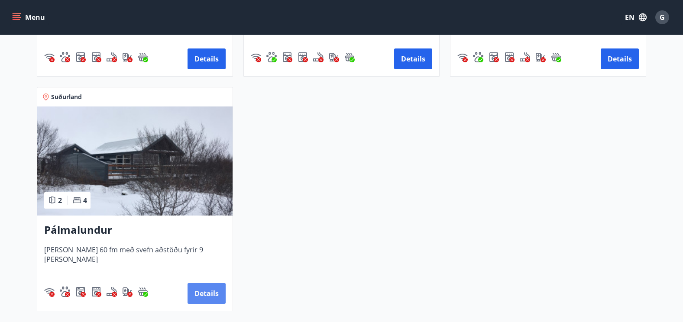
click at [211, 292] on button "Details" at bounding box center [206, 293] width 38 height 21
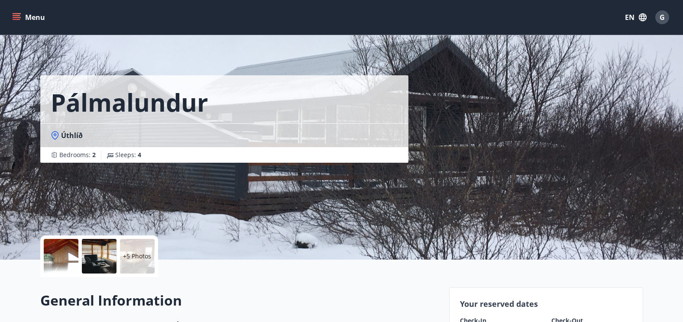
click at [73, 134] on span "Úthlíð" at bounding box center [72, 136] width 22 height 10
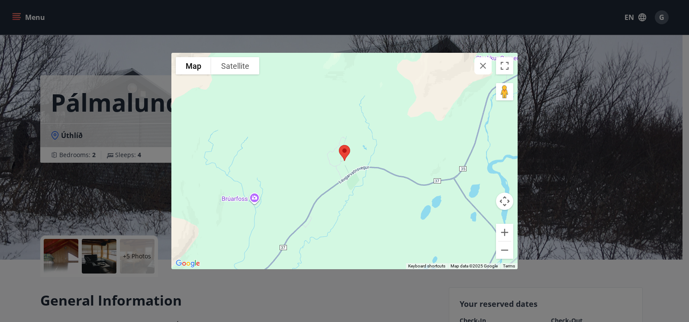
click at [191, 264] on img "Open this area in Google Maps (opens a new window)" at bounding box center [188, 263] width 29 height 11
click at [553, 275] on div "To navigate the map with touch gestures double-tap and hold your finger on the …" at bounding box center [344, 161] width 689 height 322
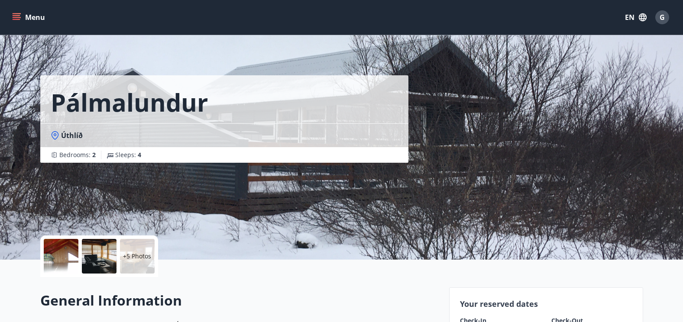
click at [58, 258] on div at bounding box center [61, 256] width 35 height 35
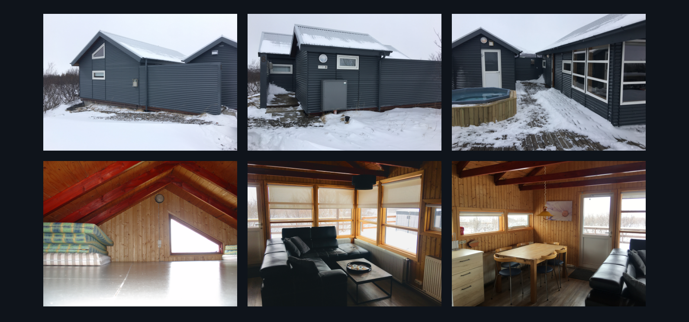
scroll to position [87, 0]
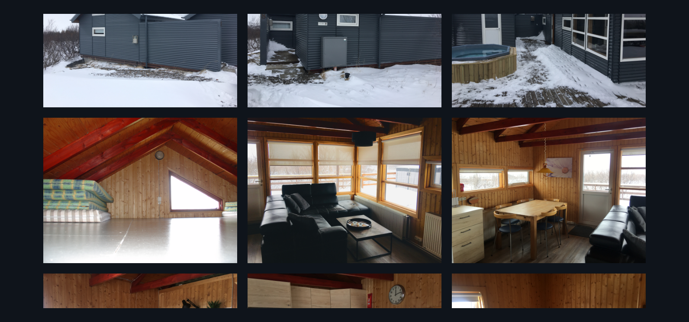
click at [313, 190] on img at bounding box center [345, 190] width 194 height 145
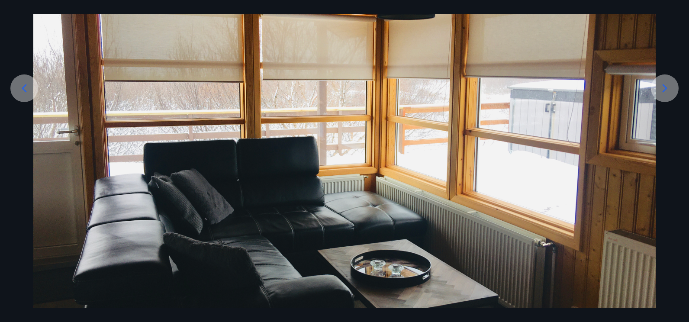
scroll to position [121, 0]
click at [665, 90] on icon at bounding box center [665, 89] width 5 height 8
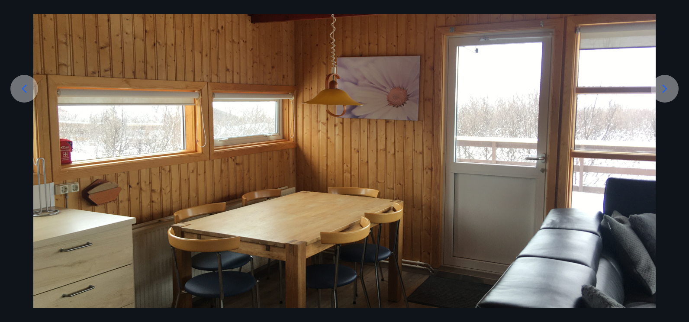
click at [665, 90] on icon at bounding box center [665, 89] width 5 height 8
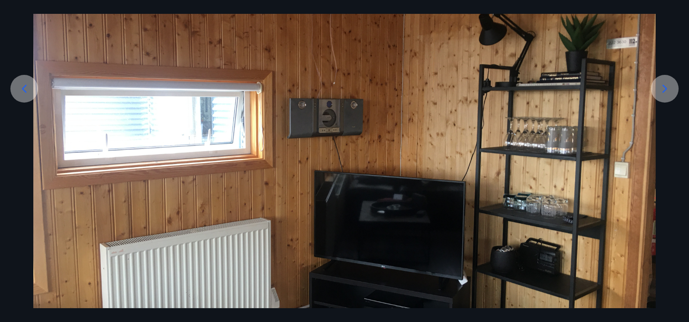
click at [665, 90] on icon at bounding box center [665, 89] width 5 height 8
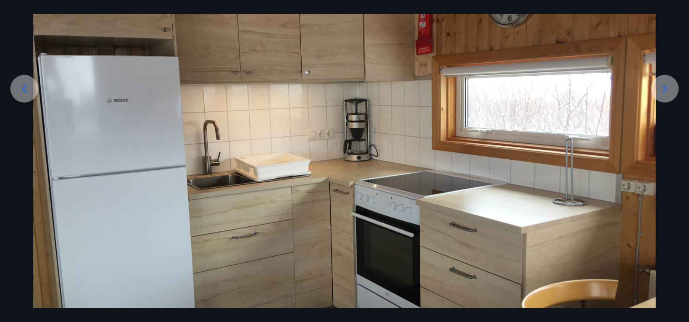
click at [665, 90] on icon at bounding box center [665, 89] width 5 height 8
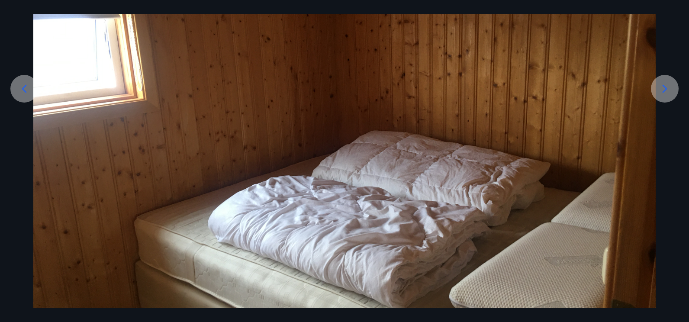
click at [671, 96] on div at bounding box center [665, 89] width 28 height 28
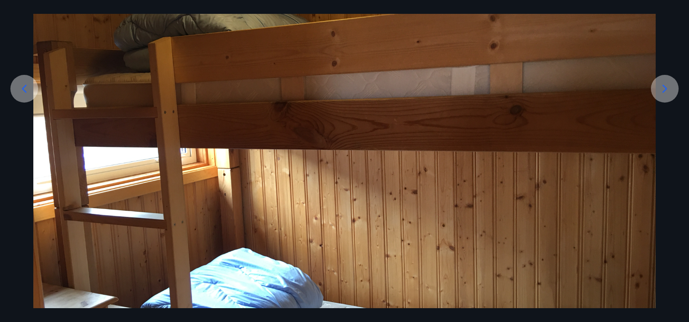
click at [671, 96] on div at bounding box center [665, 89] width 28 height 28
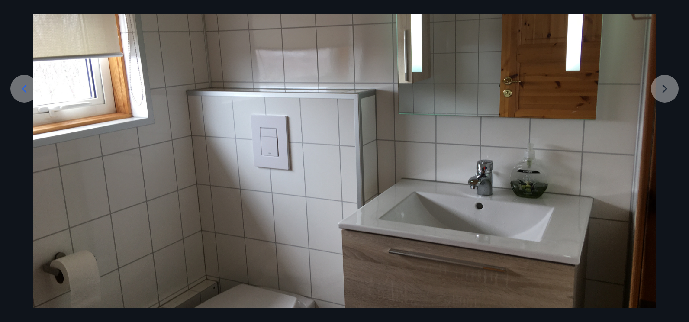
click at [671, 96] on div at bounding box center [344, 161] width 689 height 467
click at [663, 91] on div at bounding box center [344, 161] width 689 height 467
click at [6, 34] on div at bounding box center [344, 161] width 689 height 467
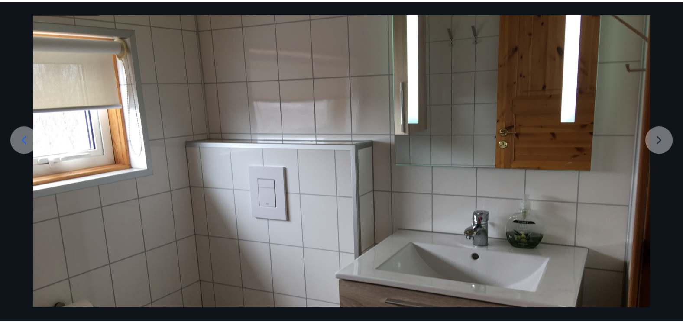
scroll to position [0, 0]
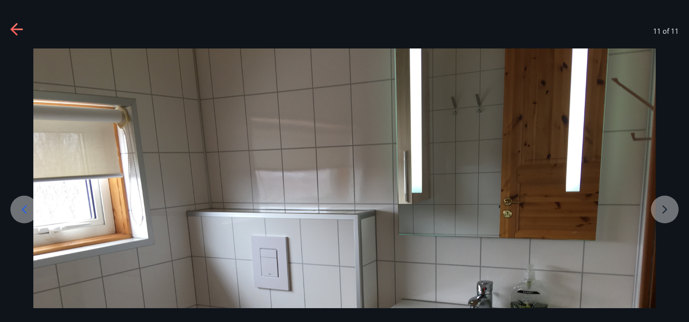
drag, startPoint x: 20, startPoint y: 27, endPoint x: 39, endPoint y: 25, distance: 19.1
click at [20, 27] on icon at bounding box center [17, 30] width 14 height 14
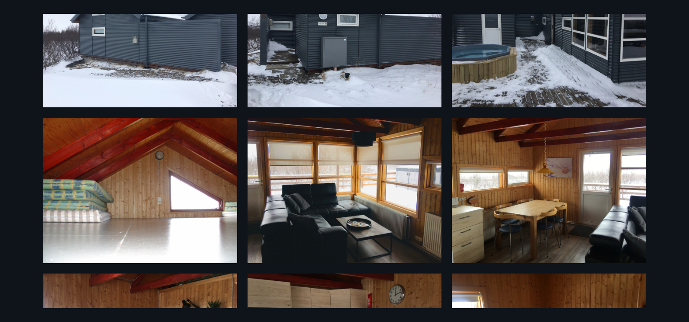
click at [15, 36] on div "11 Photos" at bounding box center [344, 161] width 689 height 322
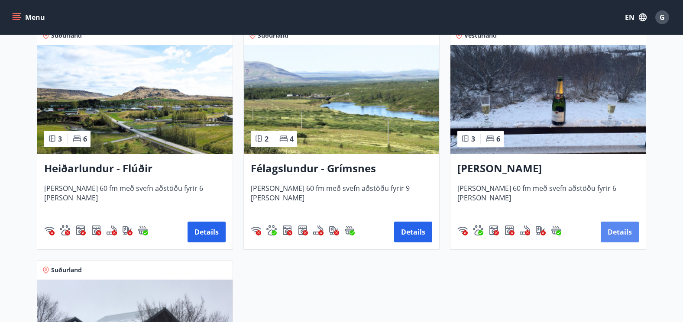
click at [629, 234] on button "Details" at bounding box center [619, 232] width 38 height 21
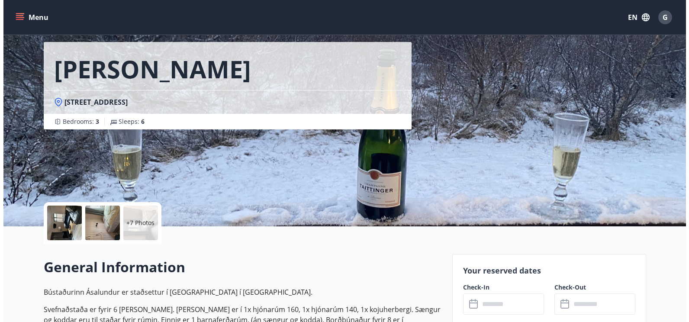
scroll to position [87, 0]
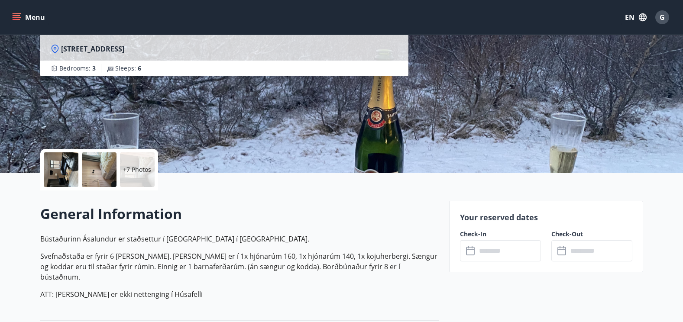
click at [63, 171] on div at bounding box center [61, 169] width 35 height 35
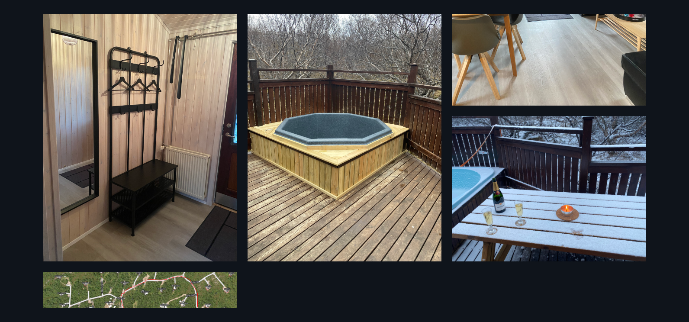
scroll to position [736, 0]
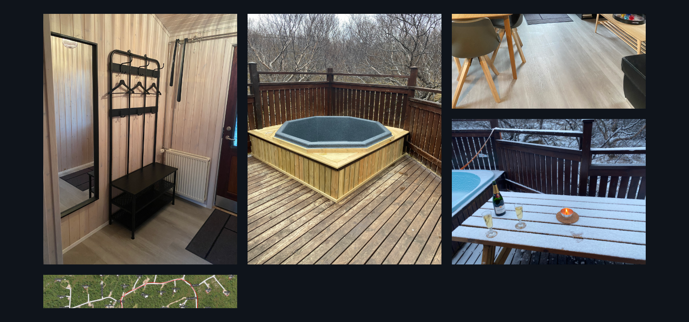
click at [362, 146] on img at bounding box center [345, 135] width 194 height 258
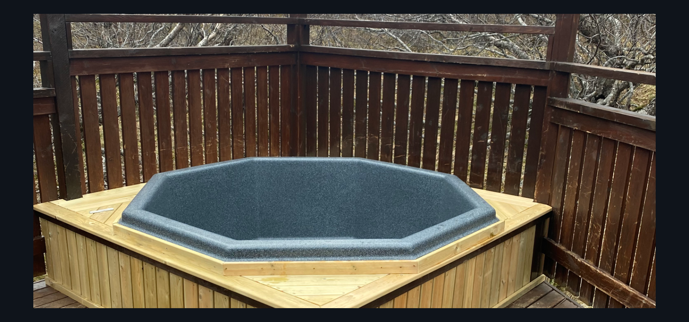
scroll to position [260, 0]
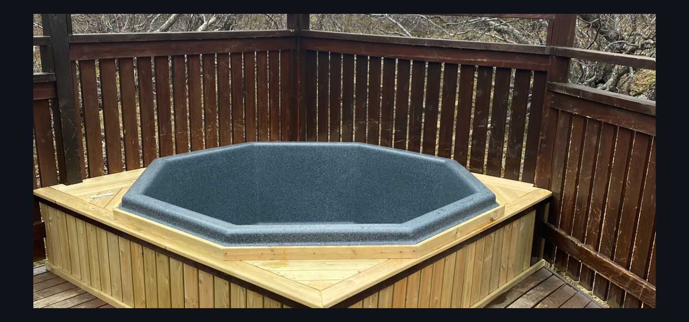
click at [437, 190] on img at bounding box center [344, 204] width 622 height 830
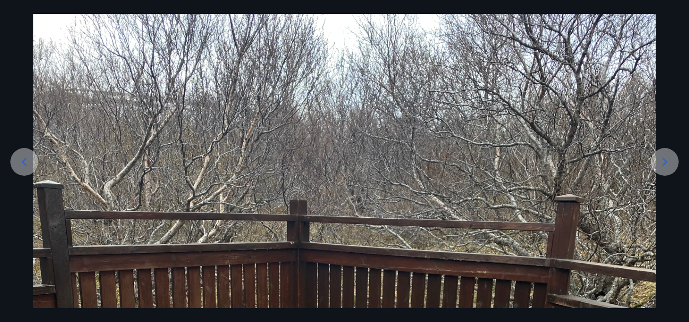
scroll to position [0, 0]
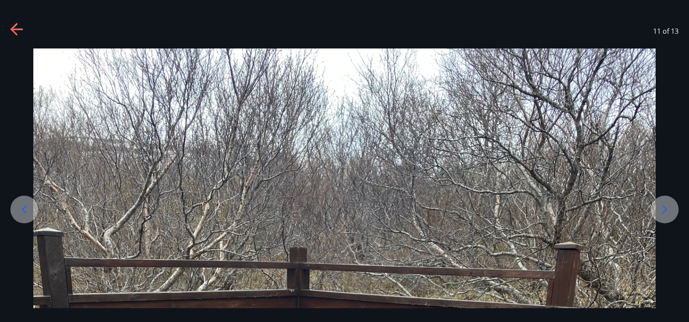
click at [12, 30] on icon at bounding box center [13, 29] width 7 height 12
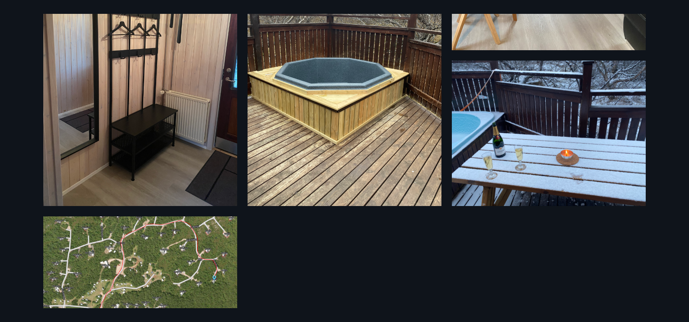
scroll to position [736, 0]
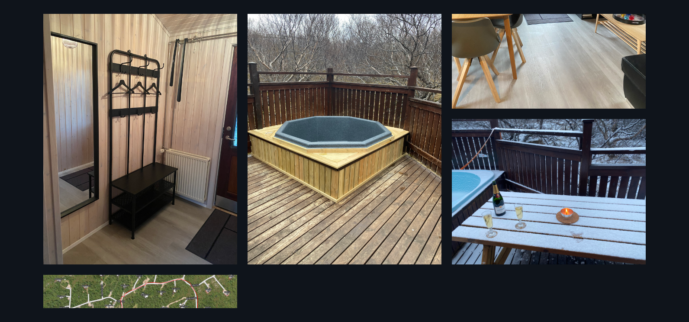
click at [549, 156] on img at bounding box center [549, 191] width 194 height 145
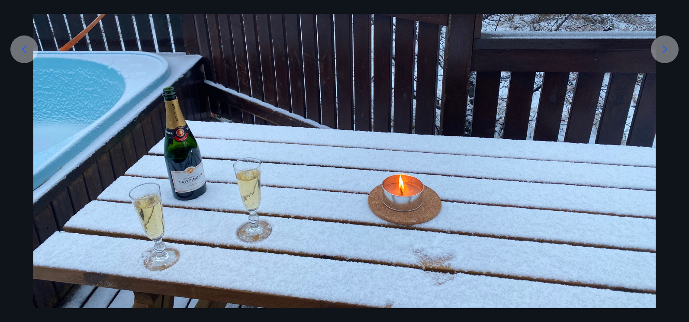
scroll to position [173, 0]
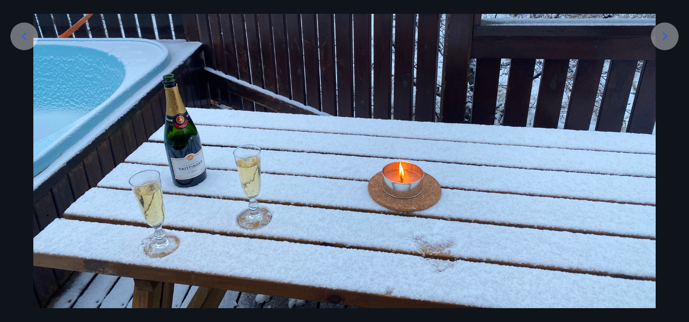
click at [16, 39] on div at bounding box center [24, 37] width 28 height 28
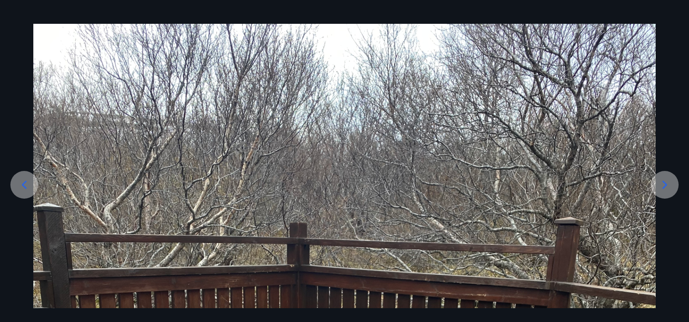
scroll to position [0, 0]
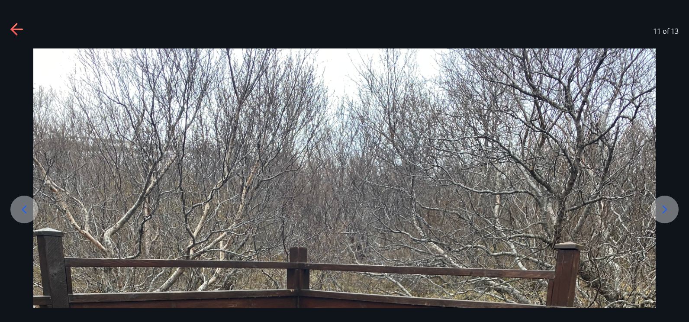
click at [14, 28] on icon at bounding box center [17, 30] width 14 height 14
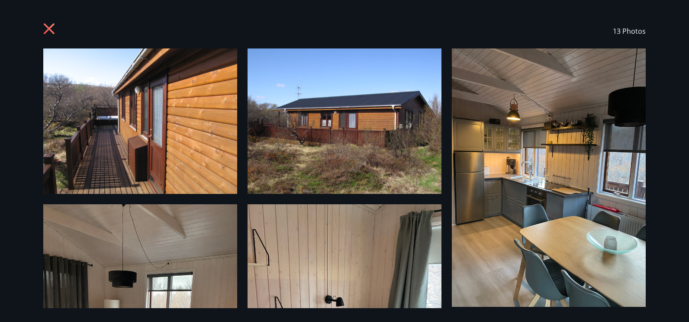
click at [135, 118] on img at bounding box center [140, 120] width 194 height 145
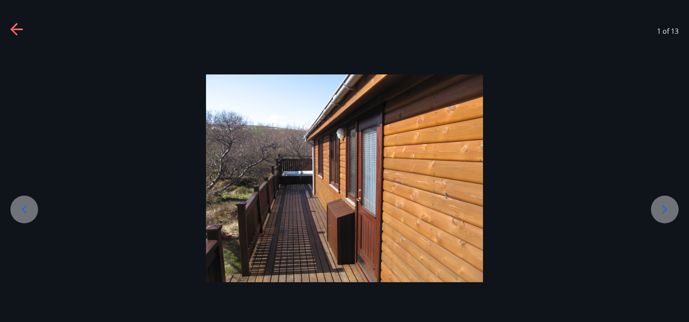
click at [9, 31] on div "1 of 13" at bounding box center [344, 31] width 689 height 35
click at [24, 29] on icon at bounding box center [17, 30] width 14 height 14
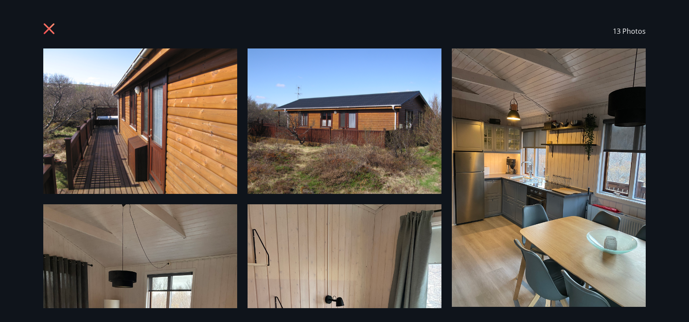
click at [381, 119] on img at bounding box center [345, 120] width 194 height 145
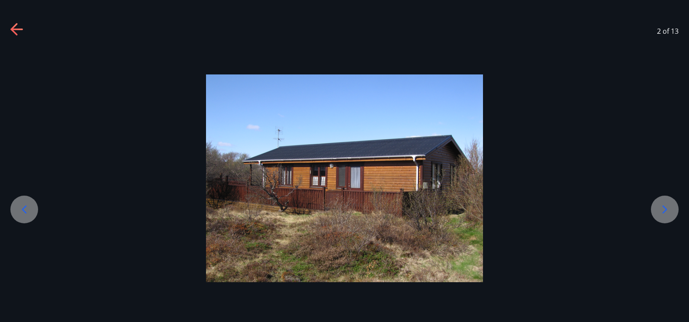
click at [7, 25] on div "2 of 13" at bounding box center [344, 31] width 689 height 35
drag, startPoint x: 14, startPoint y: 26, endPoint x: 26, endPoint y: 31, distance: 13.4
click at [13, 26] on icon at bounding box center [17, 30] width 14 height 14
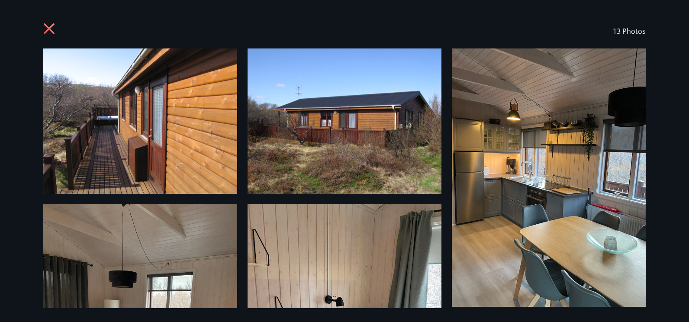
click at [48, 31] on icon at bounding box center [50, 30] width 14 height 14
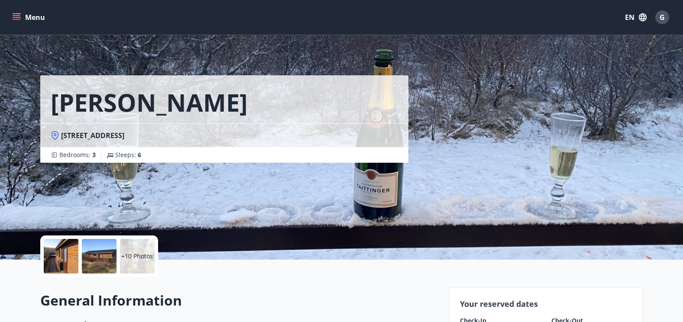
drag, startPoint x: 156, startPoint y: 134, endPoint x: 59, endPoint y: 136, distance: 97.0
click at [59, 136] on div "[STREET_ADDRESS]" at bounding box center [224, 136] width 347 height 10
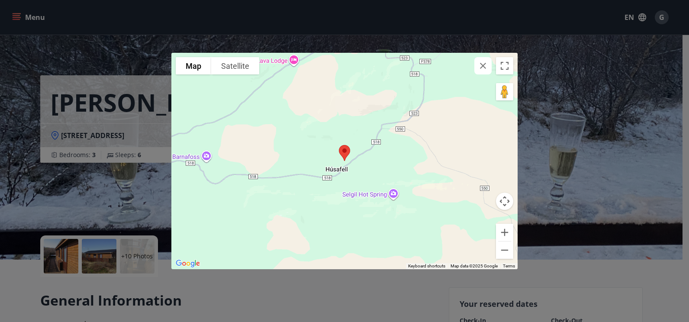
drag, startPoint x: 585, startPoint y: 256, endPoint x: 578, endPoint y: 256, distance: 6.9
click at [585, 256] on div "To navigate the map with touch gestures double-tap and hold your finger on the …" at bounding box center [344, 161] width 689 height 322
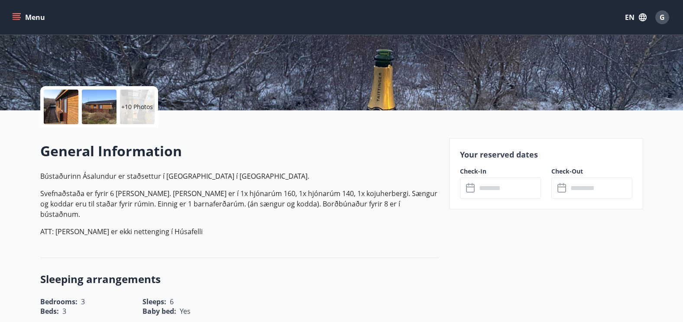
scroll to position [173, 0]
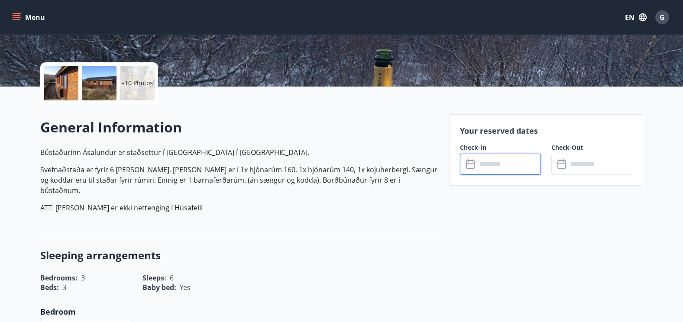
click at [502, 168] on input "text" at bounding box center [508, 164] width 65 height 21
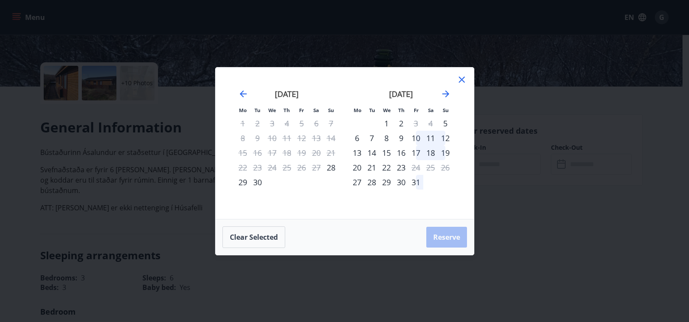
click at [414, 135] on div "10" at bounding box center [416, 138] width 15 height 15
click at [445, 137] on div "12" at bounding box center [445, 138] width 15 height 15
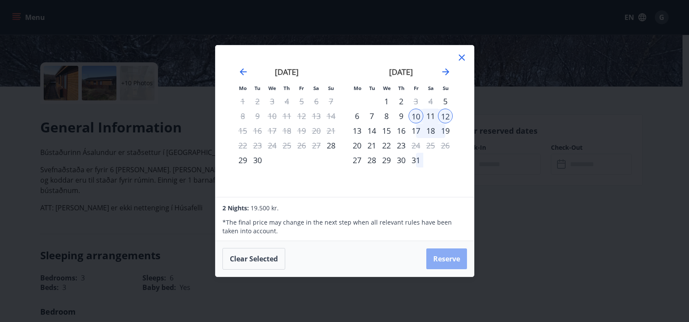
click at [445, 260] on button "Reserve" at bounding box center [446, 258] width 41 height 21
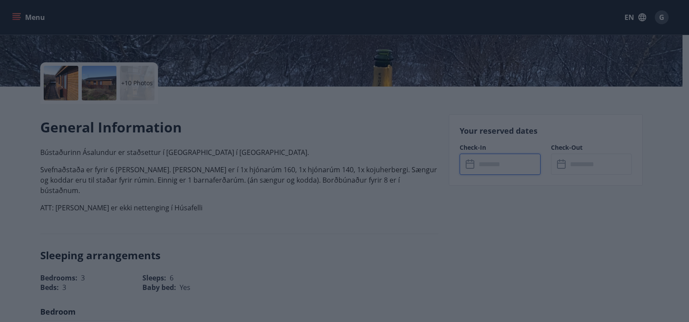
type input "******"
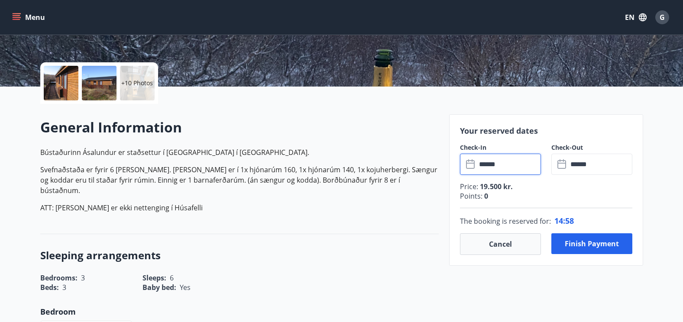
scroll to position [216, 0]
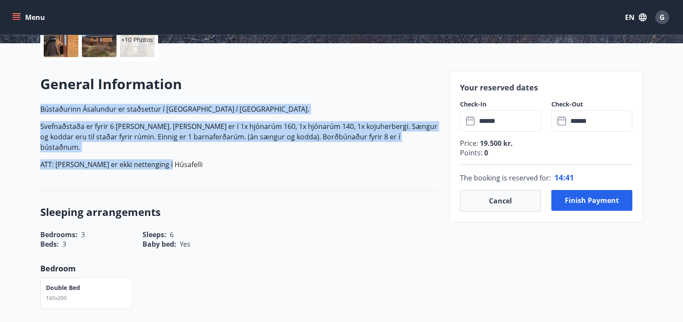
drag, startPoint x: 165, startPoint y: 156, endPoint x: 30, endPoint y: 107, distance: 143.6
copy p "Bústaðurinn Ásalundur er staðsettur í [GEOGRAPHIC_DATA] í [GEOGRAPHIC_DATA]. Sv…"
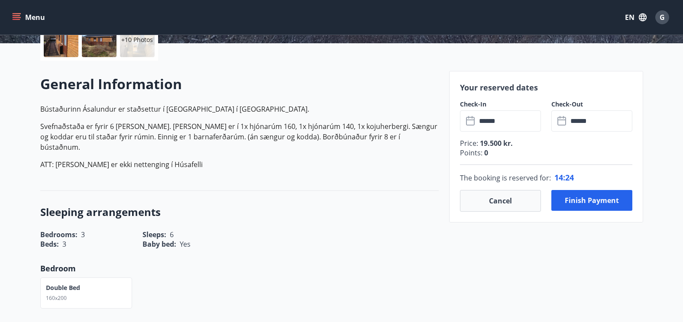
click at [302, 205] on h3 "Sleeping arrangements" at bounding box center [239, 212] width 398 height 15
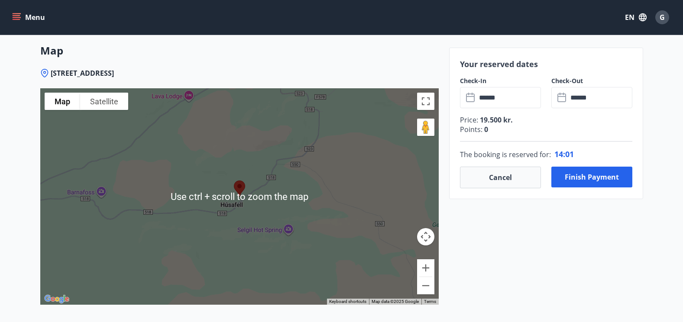
scroll to position [1212, 0]
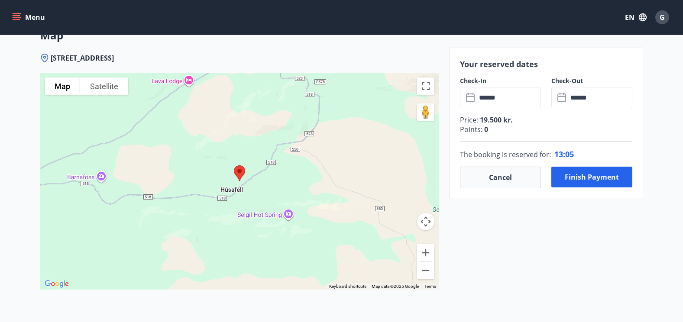
drag, startPoint x: 145, startPoint y: 45, endPoint x: 49, endPoint y: 47, distance: 95.7
click at [49, 53] on div "[STREET_ADDRESS]" at bounding box center [239, 58] width 398 height 10
copy span "[STREET_ADDRESS]"
click at [582, 176] on button "Finish payment" at bounding box center [591, 177] width 81 height 21
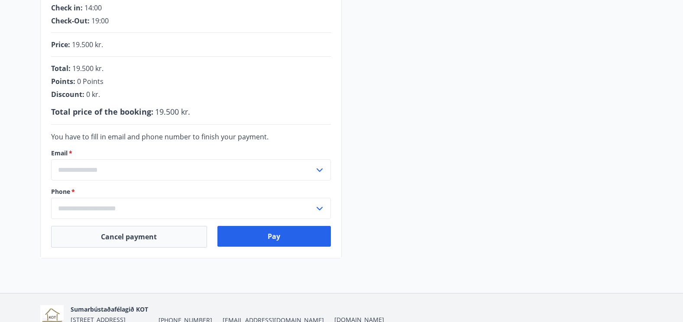
scroll to position [197, 0]
click at [274, 169] on input "text" at bounding box center [182, 169] width 263 height 21
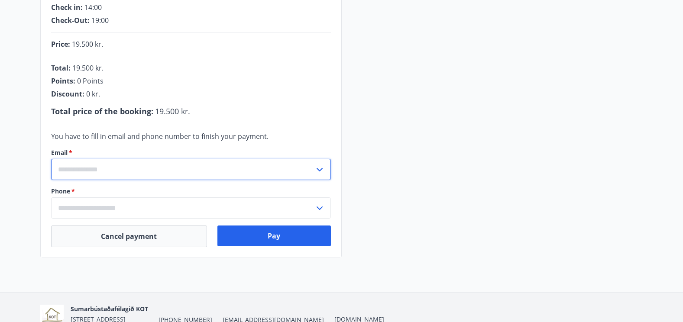
click at [264, 175] on input "text" at bounding box center [182, 169] width 263 height 21
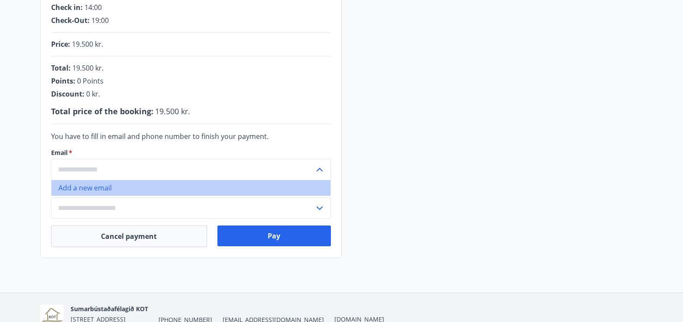
click at [121, 188] on li "Add a new email" at bounding box center [191, 188] width 279 height 16
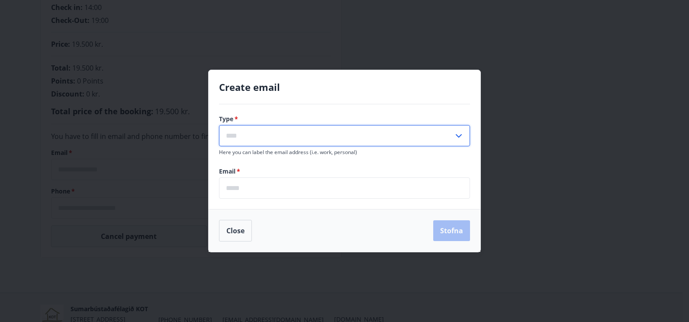
click at [326, 138] on input "text" at bounding box center [336, 135] width 235 height 21
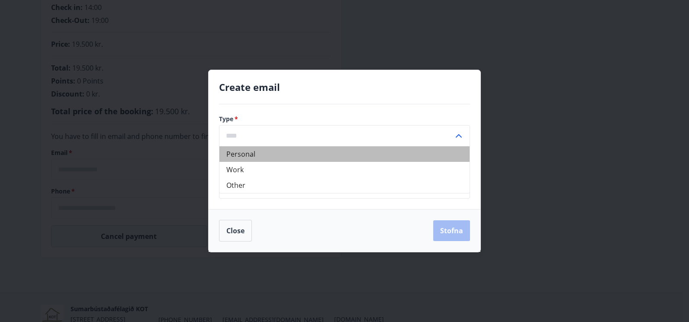
click at [276, 156] on li "Personal" at bounding box center [344, 154] width 250 height 16
type input "********"
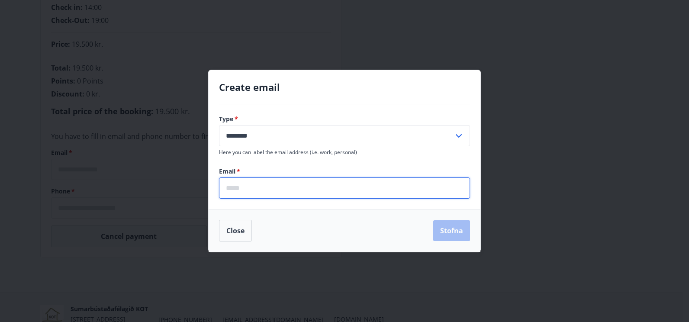
click at [264, 186] on input "email" at bounding box center [344, 187] width 251 height 21
type input "**********"
click at [450, 231] on button "Stofna" at bounding box center [451, 230] width 37 height 21
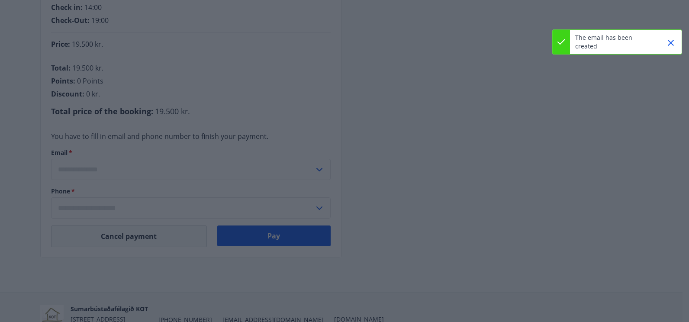
type input "**********"
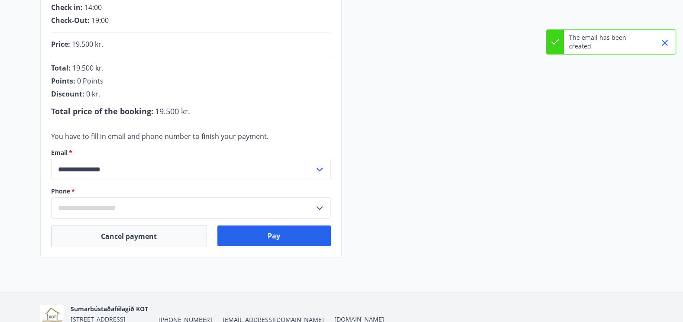
click at [445, 174] on div "**********" at bounding box center [341, 94] width 603 height 327
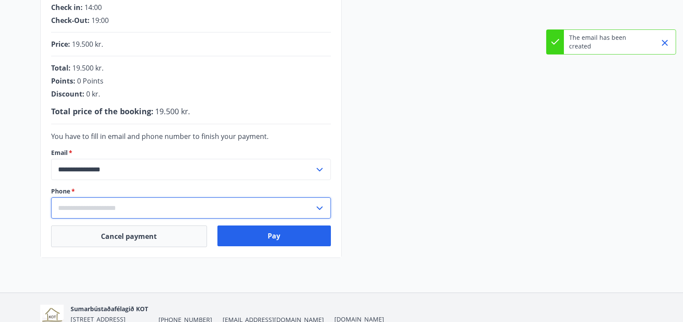
click at [293, 208] on input "text" at bounding box center [182, 207] width 263 height 21
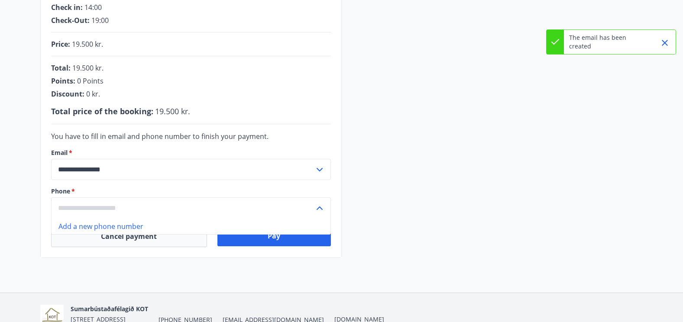
click at [132, 225] on li "Add a new phone number" at bounding box center [191, 227] width 279 height 16
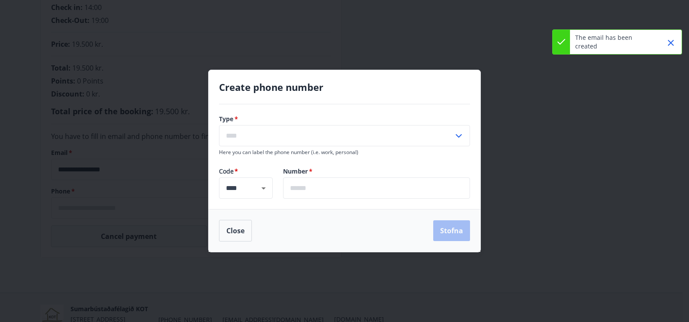
click at [313, 188] on input "text" at bounding box center [376, 187] width 187 height 21
type input "*******"
click at [325, 140] on input "text" at bounding box center [336, 135] width 235 height 21
click at [462, 137] on icon at bounding box center [459, 136] width 10 height 10
click at [458, 131] on icon at bounding box center [459, 136] width 10 height 10
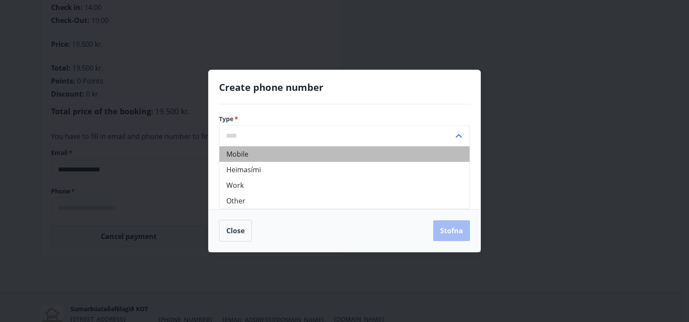
click at [252, 153] on li "Mobile" at bounding box center [344, 154] width 250 height 16
type input "******"
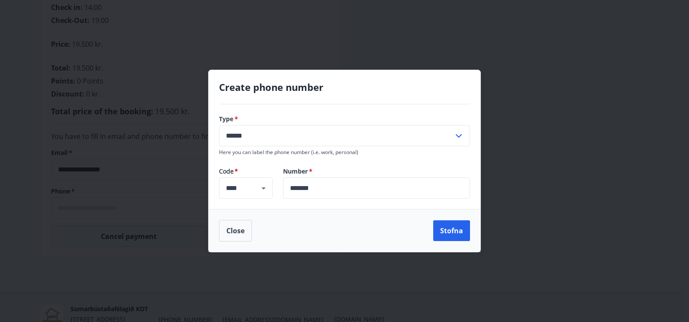
click at [342, 228] on div "Close Stofna" at bounding box center [344, 231] width 251 height 22
click at [454, 228] on button "Stofna" at bounding box center [451, 230] width 37 height 21
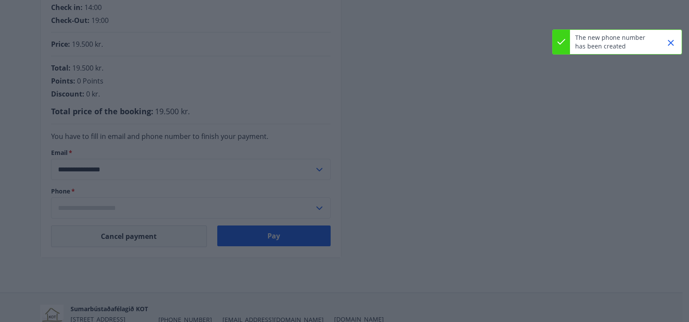
type input "**********"
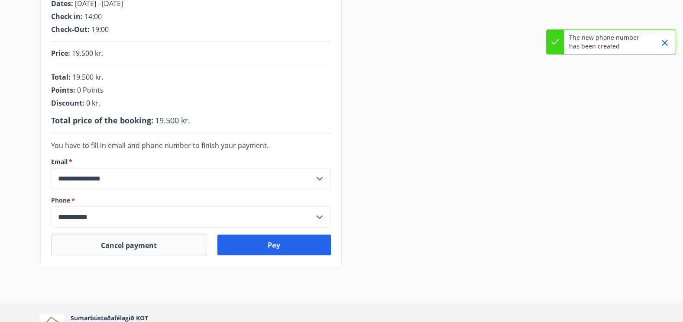
scroll to position [240, 0]
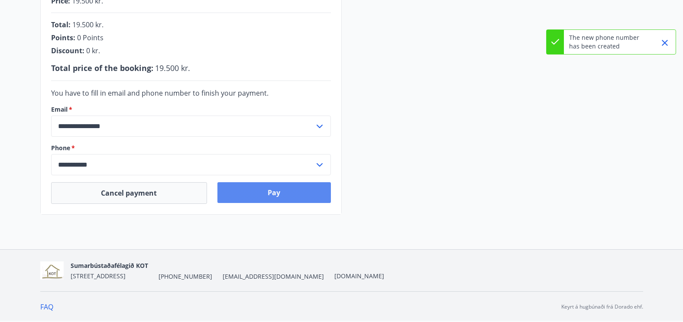
click at [265, 191] on button "Pay" at bounding box center [273, 192] width 113 height 21
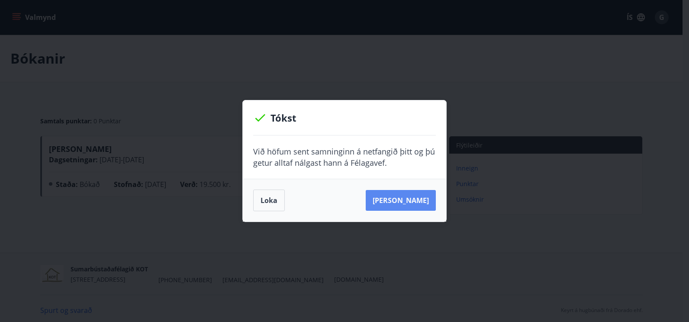
click at [416, 203] on button "[PERSON_NAME]" at bounding box center [401, 200] width 70 height 21
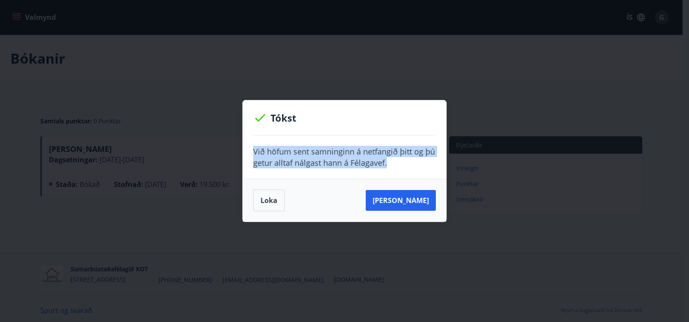
drag, startPoint x: 396, startPoint y: 163, endPoint x: 246, endPoint y: 146, distance: 151.2
click at [246, 146] on div "Við höfum sent samninginn á netfangið þitt og þú getur alltaf nálgast hann á Fé…" at bounding box center [344, 156] width 203 height 43
drag, startPoint x: 246, startPoint y: 146, endPoint x: 276, endPoint y: 196, distance: 58.1
click at [274, 196] on button "Loka" at bounding box center [269, 201] width 32 height 22
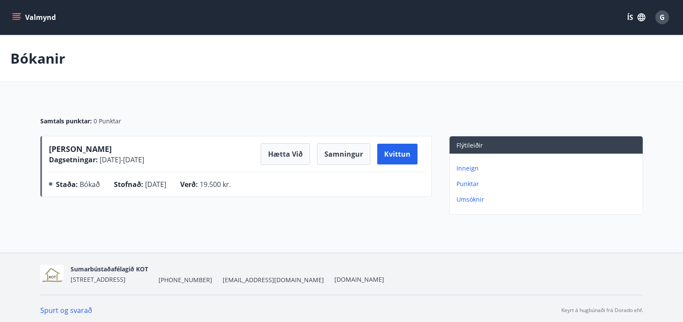
click at [406, 83] on main "Bókanir Samtals punktar : 0 Punktar Ásalundur - Húsafell Dagsetningar : 10.10.2…" at bounding box center [341, 126] width 683 height 183
click at [638, 16] on icon "button" at bounding box center [641, 17] width 8 height 8
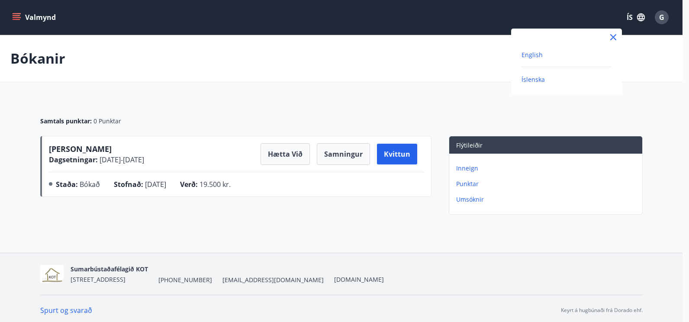
click at [532, 56] on span "English" at bounding box center [532, 55] width 21 height 8
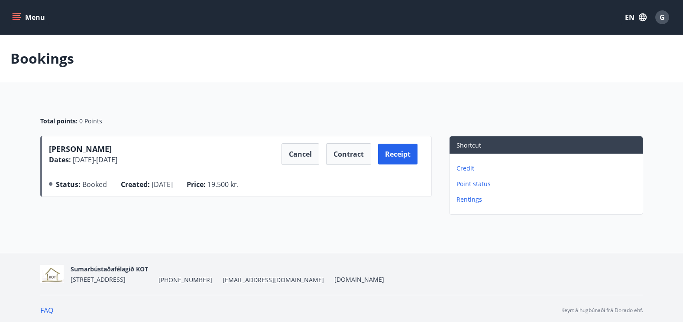
click at [197, 97] on main "Bookings Total points : 0 Points Ásalundur - Húsafell Dates : 10.10.2025 - 12.1…" at bounding box center [341, 126] width 683 height 183
click at [54, 150] on span "[PERSON_NAME]" at bounding box center [80, 149] width 63 height 10
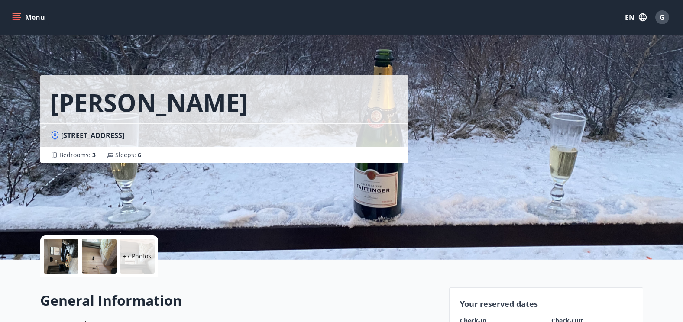
click at [53, 254] on div at bounding box center [61, 256] width 35 height 35
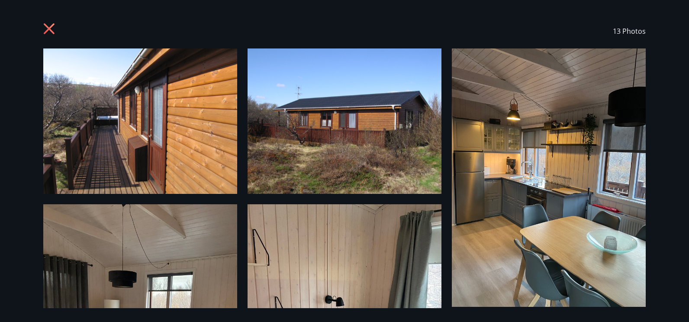
click at [186, 111] on img at bounding box center [140, 120] width 194 height 145
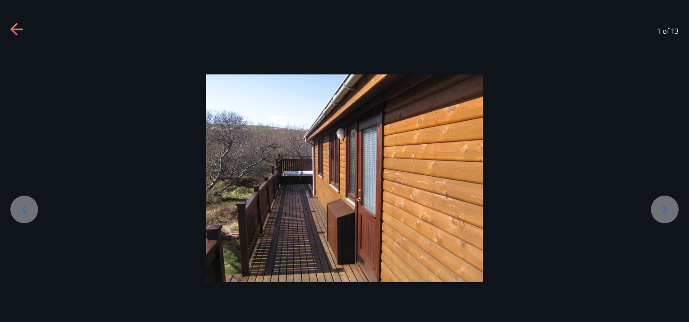
click at [664, 206] on icon at bounding box center [665, 210] width 5 height 8
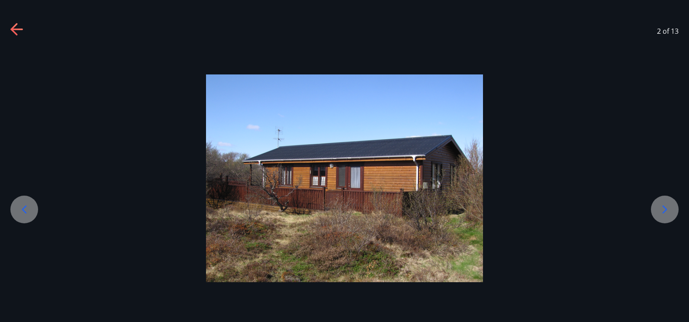
click at [663, 206] on icon at bounding box center [665, 210] width 5 height 8
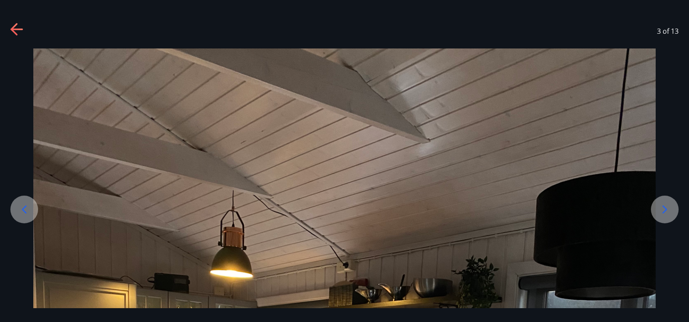
click at [661, 206] on icon at bounding box center [665, 210] width 14 height 14
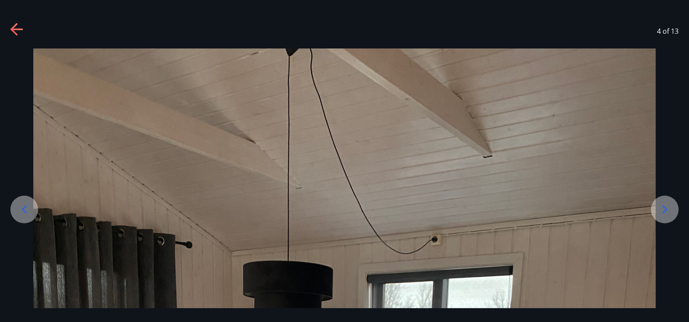
click at [661, 206] on icon at bounding box center [665, 210] width 14 height 14
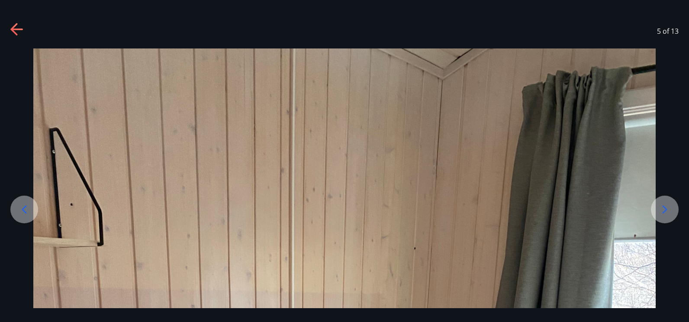
click at [661, 206] on icon at bounding box center [665, 210] width 14 height 14
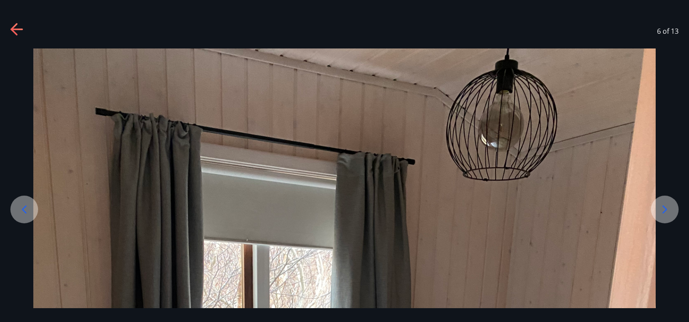
click at [660, 206] on icon at bounding box center [665, 210] width 14 height 14
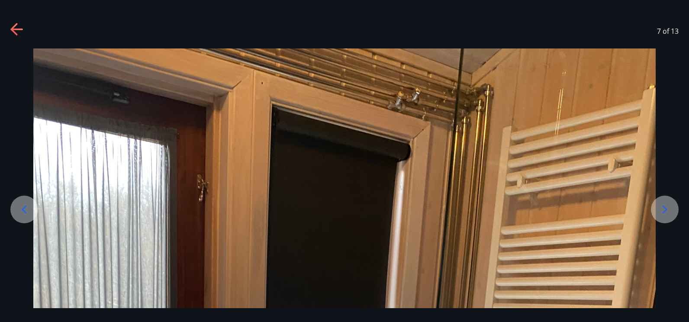
click at [658, 206] on div at bounding box center [665, 210] width 28 height 28
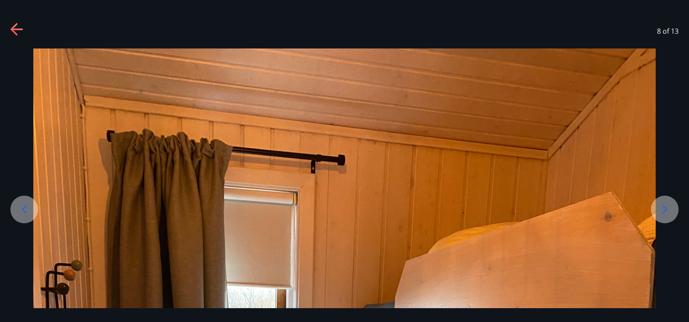
click at [656, 205] on div at bounding box center [665, 210] width 28 height 28
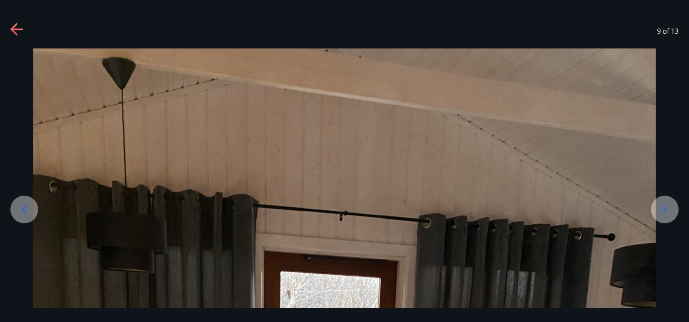
click at [656, 205] on div at bounding box center [665, 210] width 28 height 28
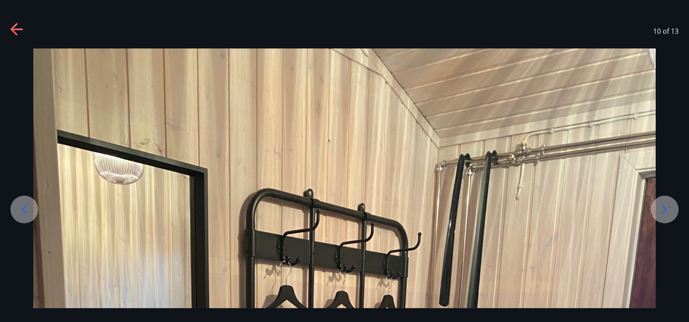
click at [656, 205] on div at bounding box center [665, 210] width 28 height 28
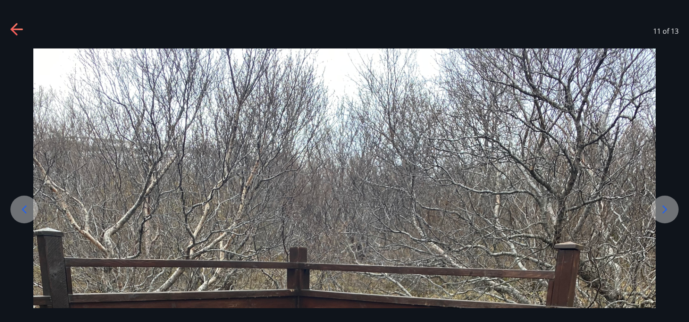
click at [655, 205] on div at bounding box center [665, 210] width 28 height 28
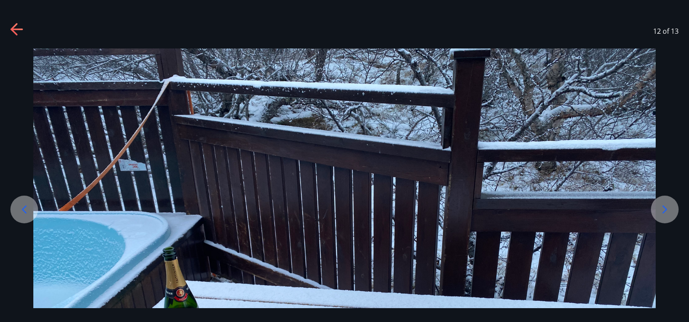
click at [16, 203] on div at bounding box center [24, 210] width 28 height 28
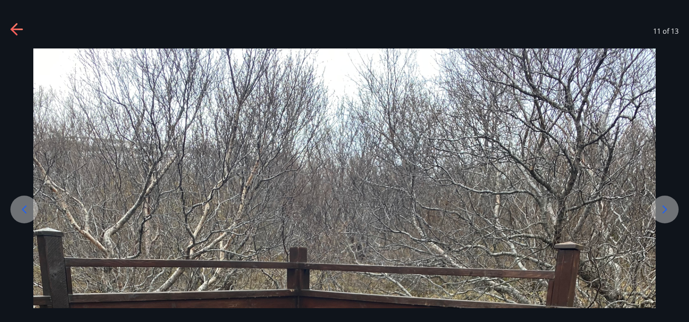
drag, startPoint x: 17, startPoint y: 29, endPoint x: 32, endPoint y: 32, distance: 14.9
click at [16, 29] on icon at bounding box center [16, 30] width 12 height 2
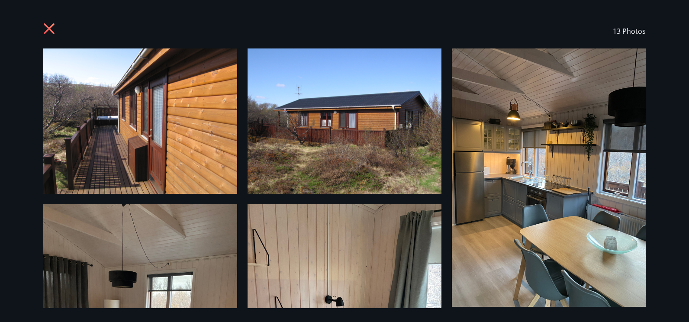
click at [48, 27] on icon at bounding box center [49, 28] width 11 height 11
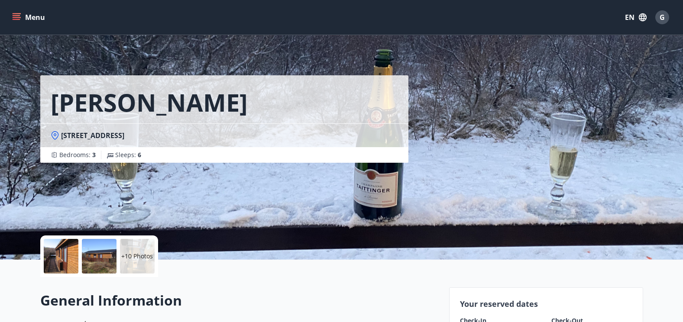
drag, startPoint x: 149, startPoint y: 129, endPoint x: 58, endPoint y: 139, distance: 91.4
click at [58, 139] on div "[STREET_ADDRESS]" at bounding box center [224, 135] width 368 height 24
copy span "[STREET_ADDRESS]"
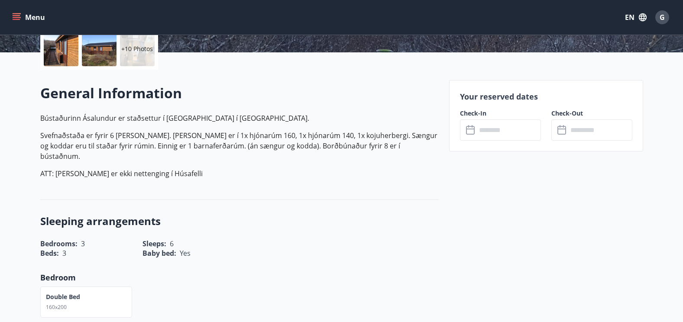
scroll to position [173, 0]
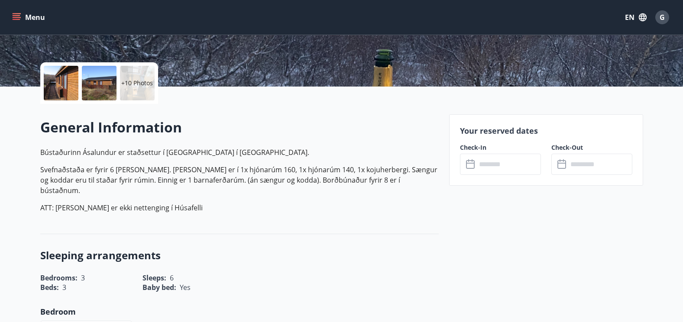
click at [376, 211] on div "General Information Bústaðurinn Ásalundur er staðsettur í Húsafelli í Borgarfir…" at bounding box center [239, 169] width 398 height 130
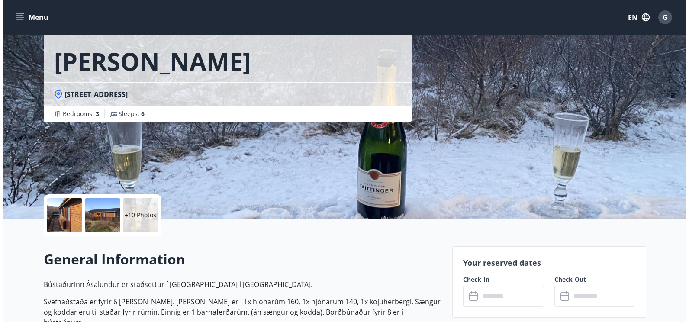
scroll to position [0, 0]
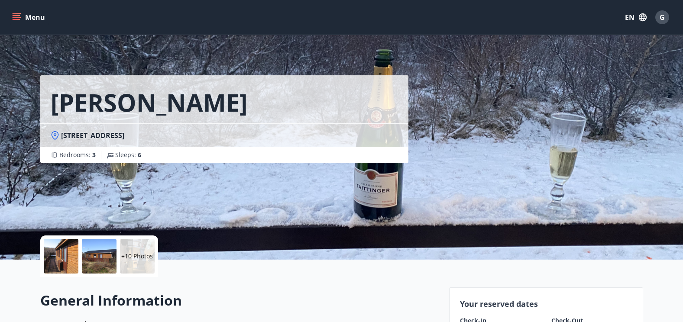
click at [46, 256] on div at bounding box center [61, 256] width 35 height 35
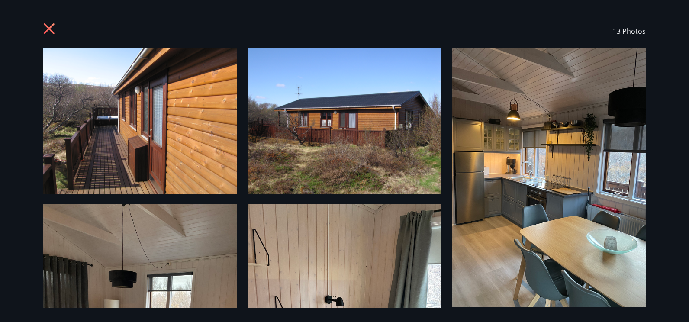
click at [170, 131] on img at bounding box center [140, 120] width 194 height 145
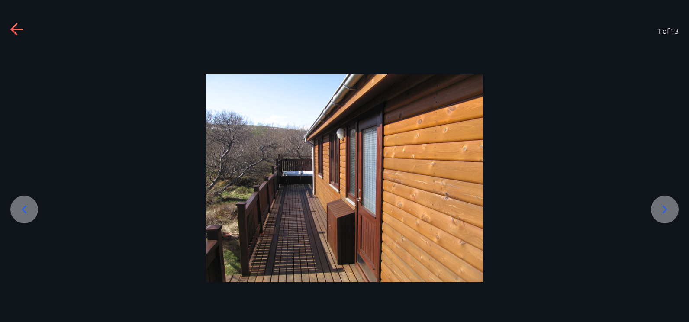
click at [657, 210] on div at bounding box center [665, 210] width 28 height 28
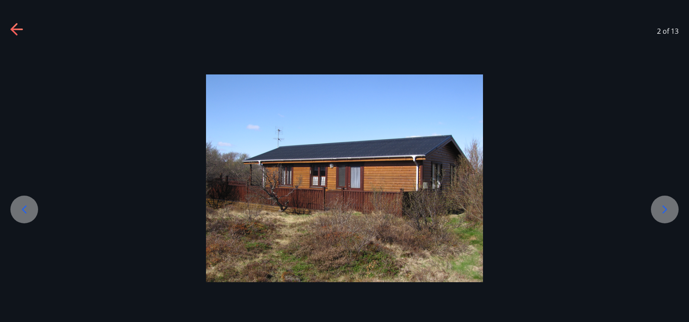
click at [657, 206] on div at bounding box center [665, 210] width 28 height 28
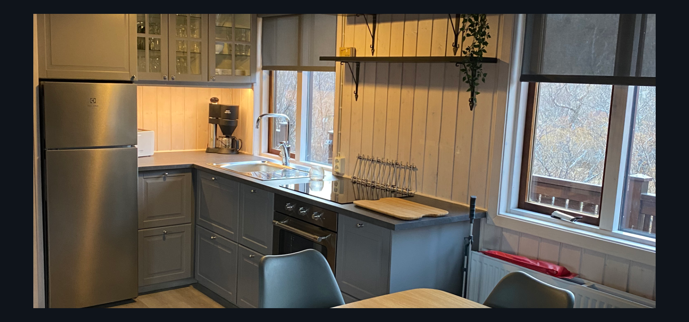
scroll to position [181, 0]
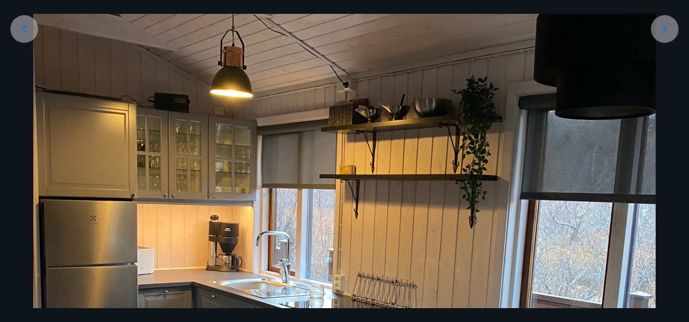
click at [664, 34] on icon at bounding box center [665, 29] width 14 height 14
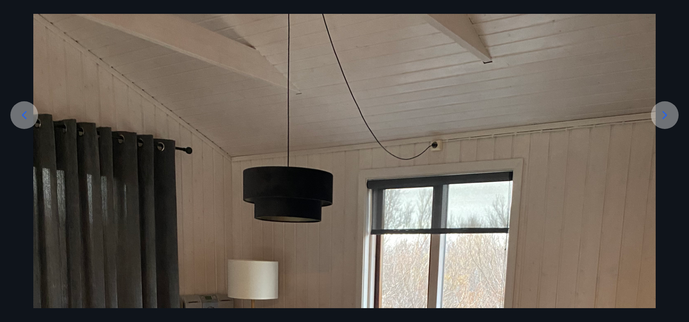
scroll to position [94, 0]
click at [669, 126] on div at bounding box center [665, 116] width 28 height 28
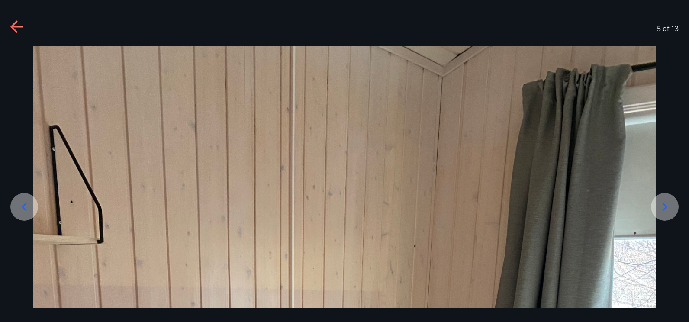
scroll to position [0, 0]
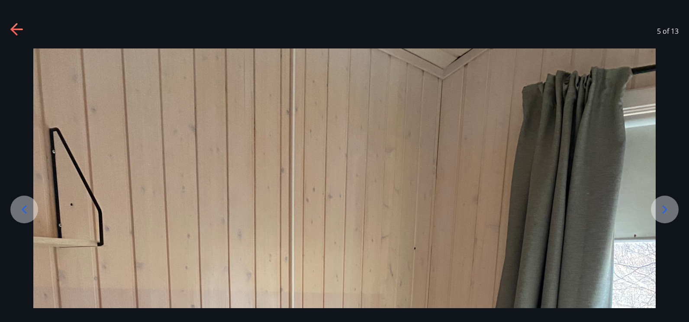
click at [669, 210] on icon at bounding box center [665, 210] width 14 height 14
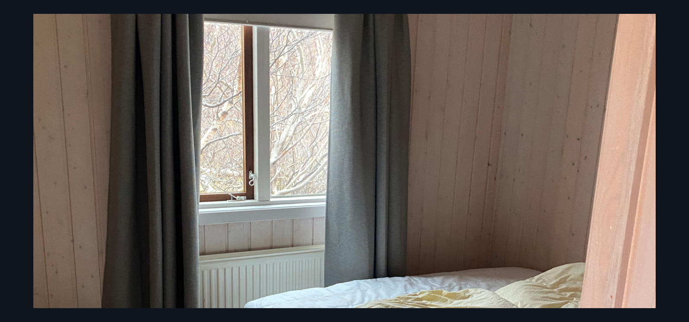
scroll to position [173, 0]
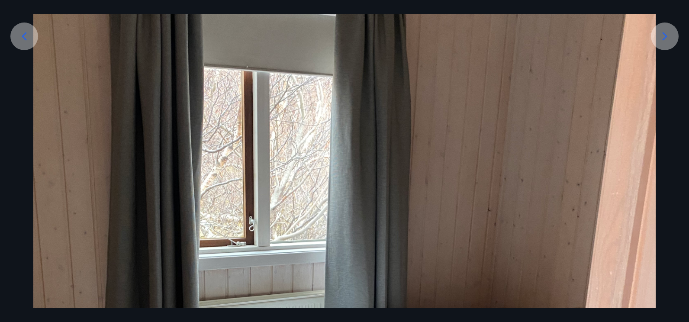
click at [666, 43] on icon at bounding box center [665, 36] width 14 height 14
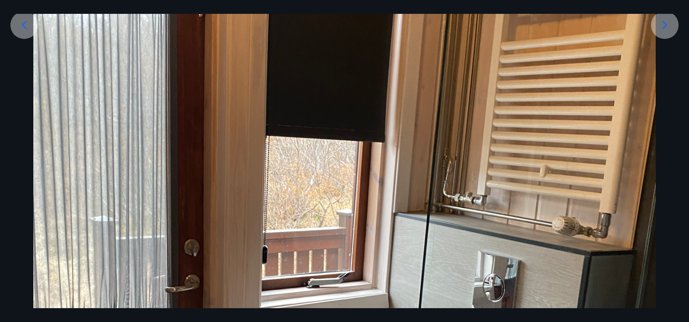
scroll to position [137, 0]
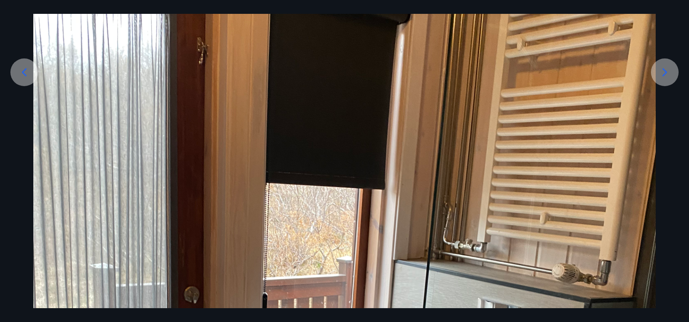
click at [672, 72] on div at bounding box center [665, 72] width 28 height 28
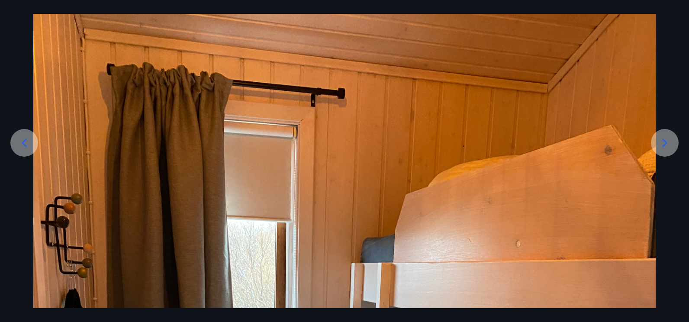
scroll to position [51, 0]
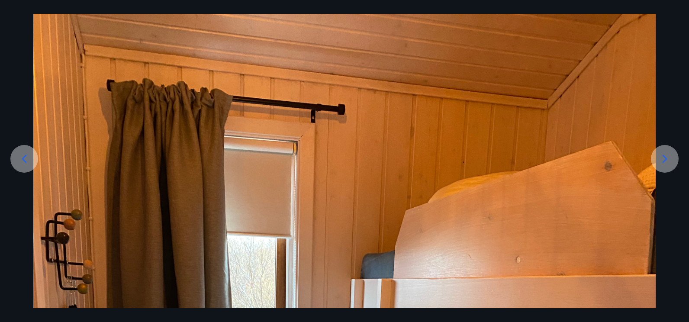
click at [669, 158] on icon at bounding box center [665, 159] width 14 height 14
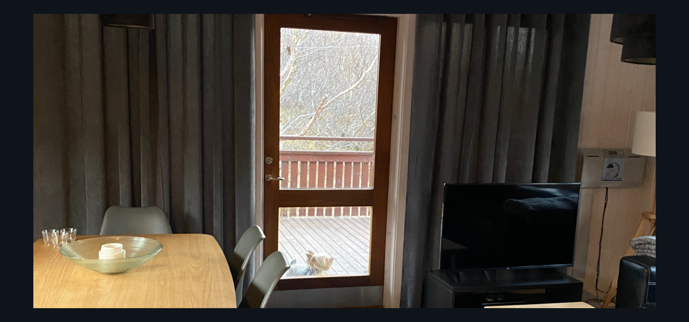
scroll to position [137, 0]
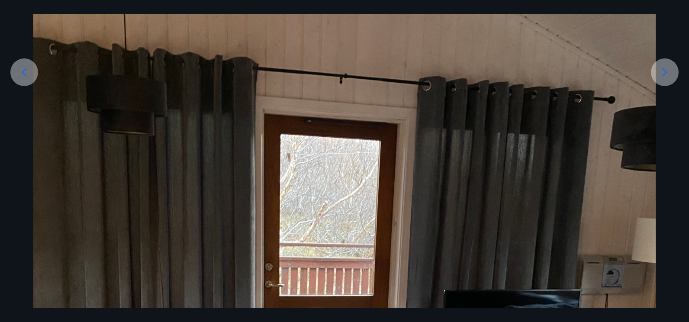
click at [670, 71] on icon at bounding box center [665, 72] width 14 height 14
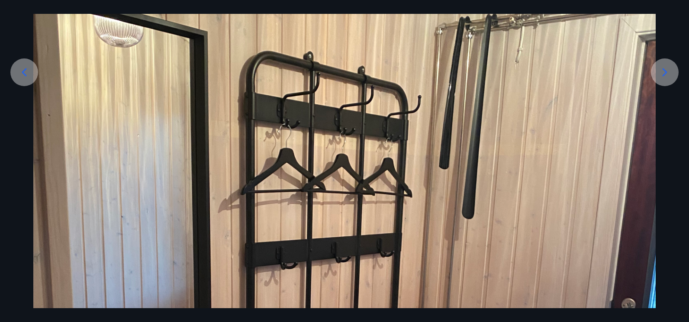
click at [667, 74] on icon at bounding box center [665, 72] width 14 height 14
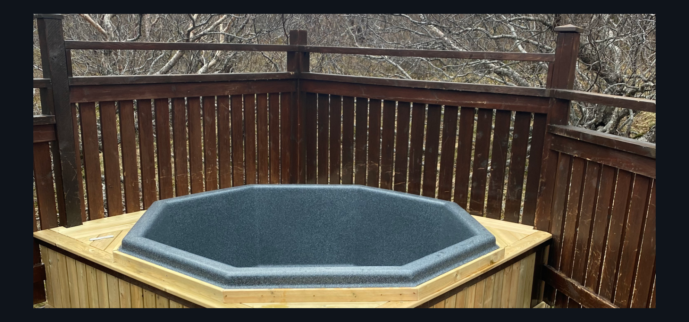
scroll to position [94, 0]
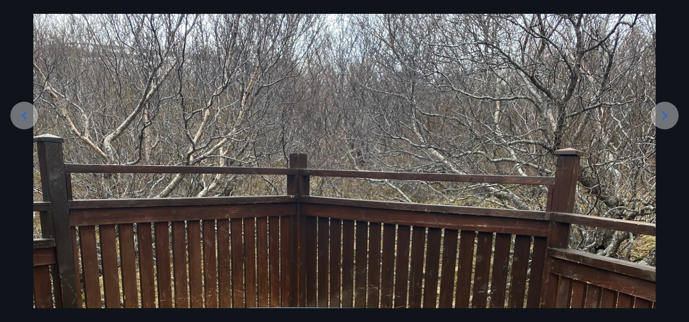
click at [669, 107] on div at bounding box center [665, 116] width 28 height 28
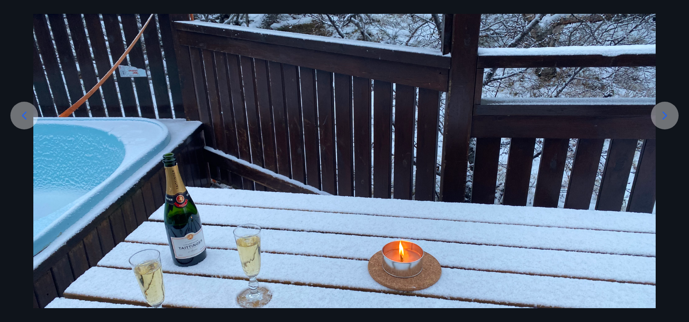
click at [655, 116] on div at bounding box center [665, 116] width 28 height 28
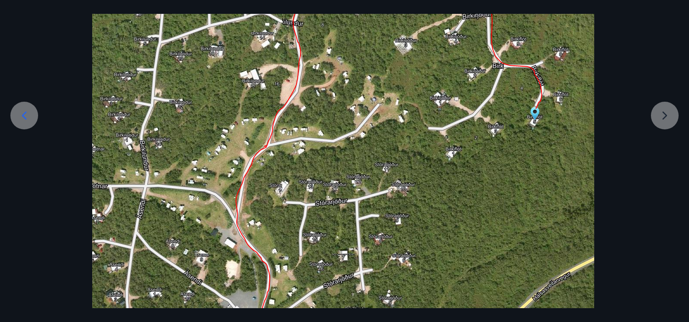
drag, startPoint x: 433, startPoint y: 110, endPoint x: 422, endPoint y: 183, distance: 74.0
click at [422, 183] on img at bounding box center [343, 185] width 502 height 461
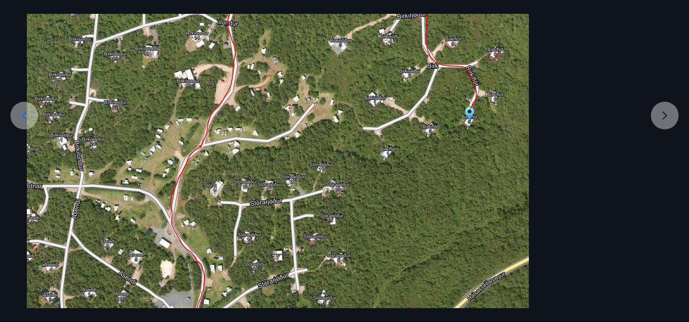
drag, startPoint x: 384, startPoint y: 122, endPoint x: 539, endPoint y: 83, distance: 159.8
click at [529, 83] on img at bounding box center [278, 185] width 502 height 461
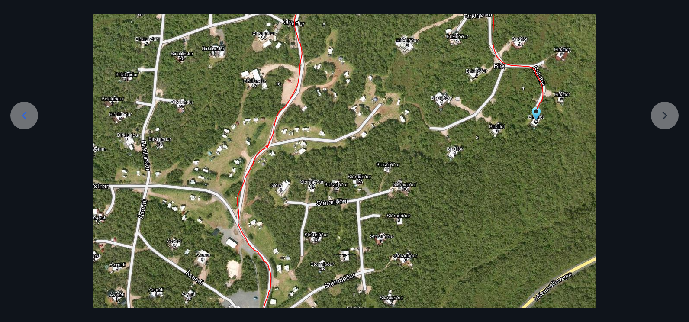
drag, startPoint x: 506, startPoint y: 114, endPoint x: 524, endPoint y: 198, distance: 85.4
click at [524, 198] on img at bounding box center [345, 185] width 502 height 461
click at [669, 119] on div at bounding box center [344, 185] width 689 height 461
